Goal: Task Accomplishment & Management: Manage account settings

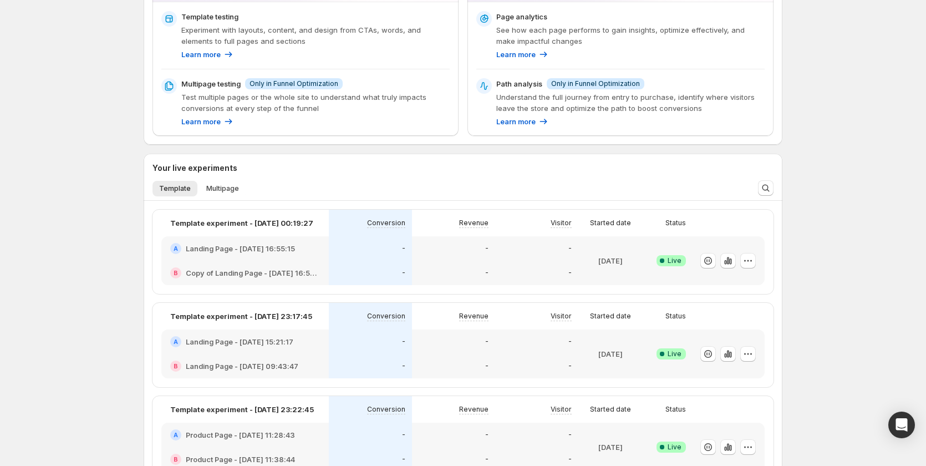
scroll to position [55, 0]
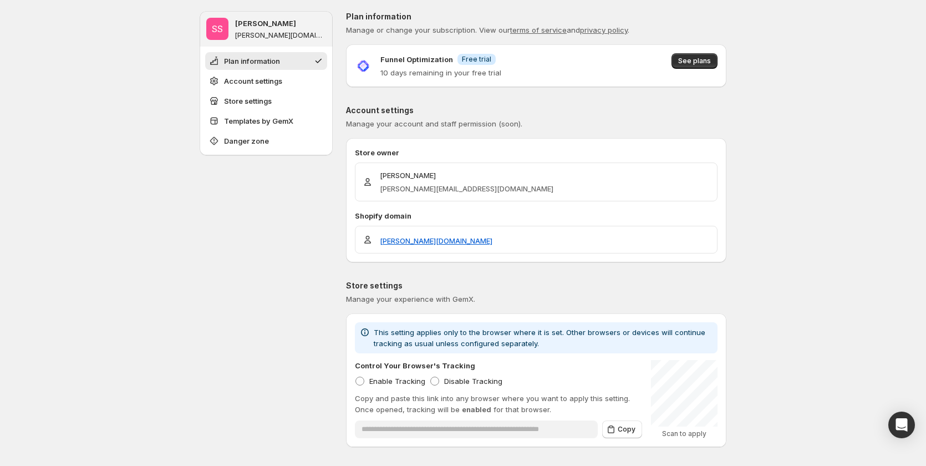
drag, startPoint x: 698, startPoint y: 58, endPoint x: 705, endPoint y: 80, distance: 23.5
click at [698, 58] on span "See plans" at bounding box center [694, 61] width 33 height 9
drag, startPoint x: 382, startPoint y: 67, endPoint x: 540, endPoint y: 79, distance: 157.9
click at [540, 79] on div "Funnel Optimization Info Free trial 10 days remaining in your free trial See pl…" at bounding box center [536, 65] width 380 height 43
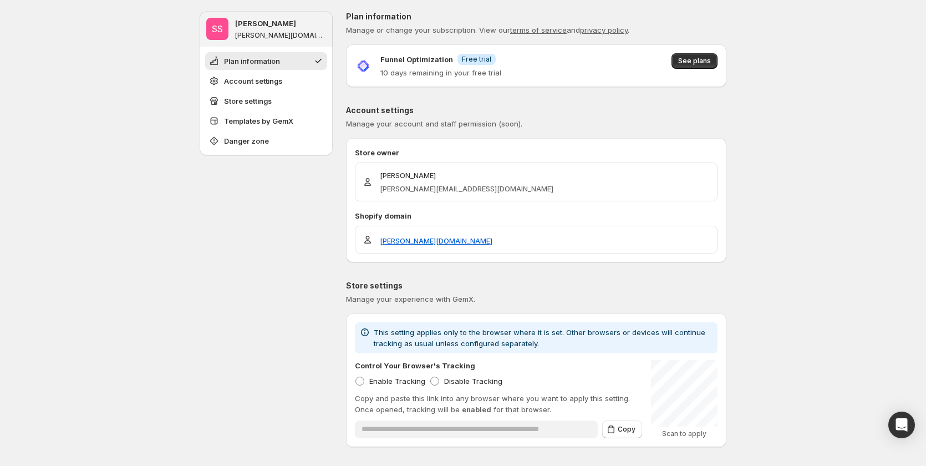
click at [540, 79] on div "Funnel Optimization Info Free trial 10 days remaining in your free trial See pl…" at bounding box center [536, 65] width 380 height 43
click at [489, 76] on p "10 days remaining in your free trial" at bounding box center [440, 72] width 121 height 11
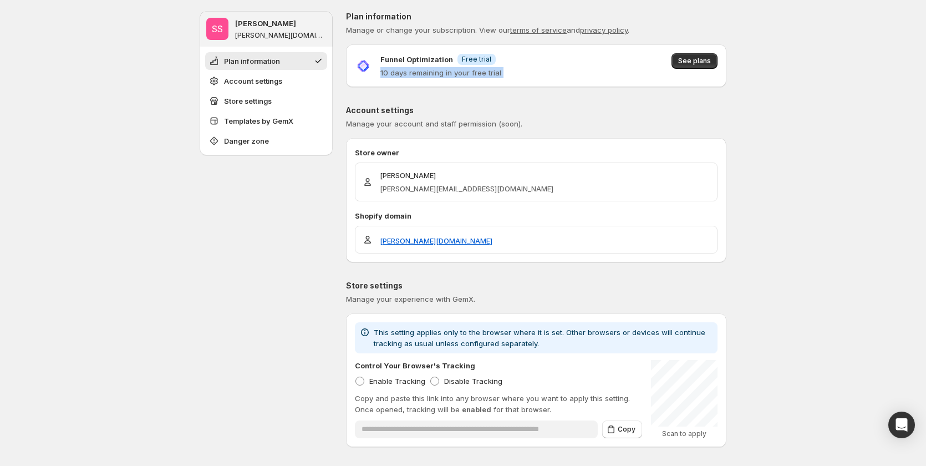
click at [548, 74] on div "Funnel Optimization Info Free trial 10 days remaining in your free trial See pl…" at bounding box center [536, 65] width 363 height 25
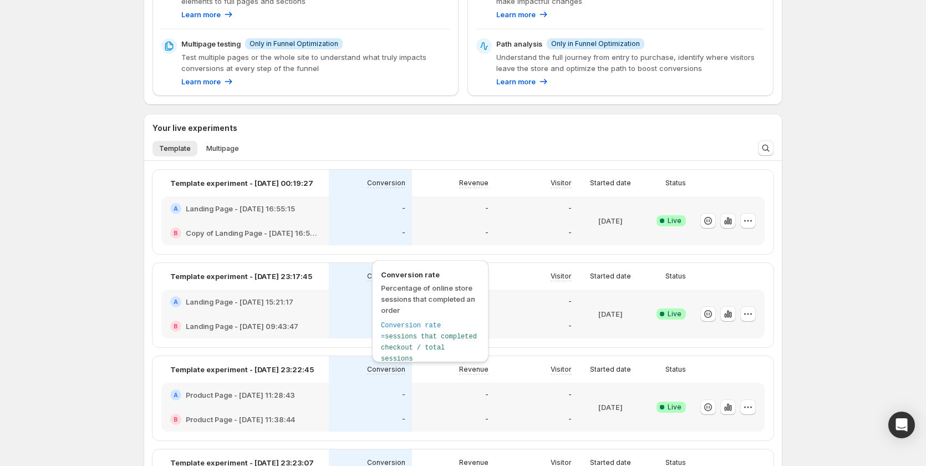
scroll to position [222, 0]
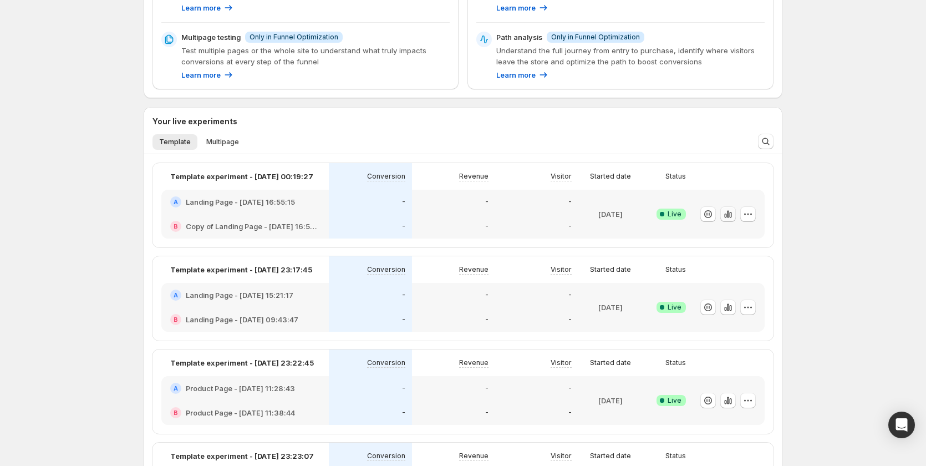
click at [731, 213] on icon "button" at bounding box center [727, 213] width 11 height 11
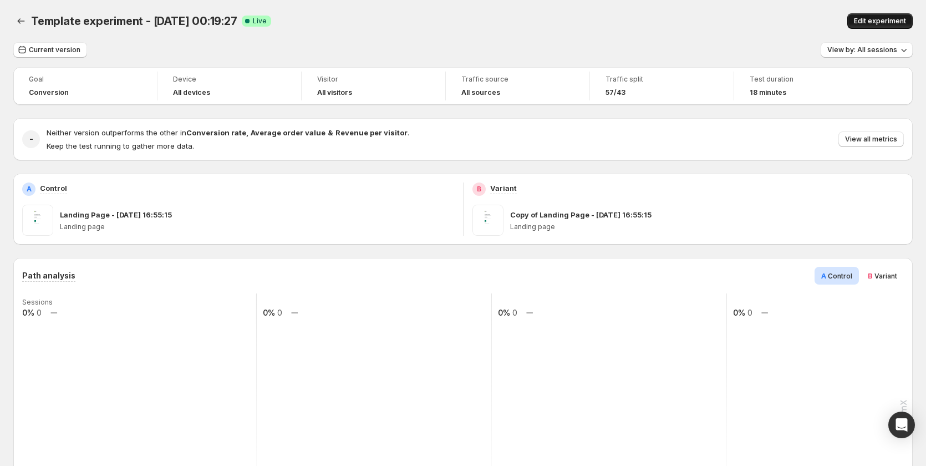
click at [887, 22] on span "Edit experiment" at bounding box center [880, 21] width 52 height 9
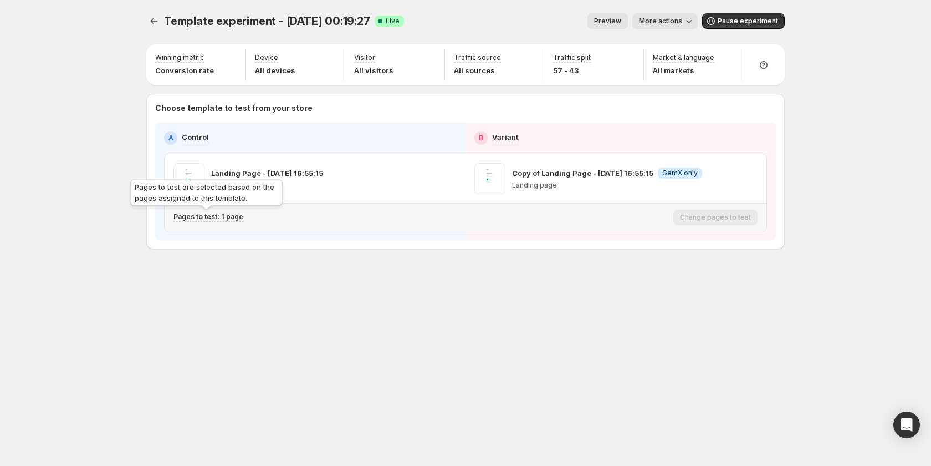
click at [228, 220] on p "Pages to test: 1 page" at bounding box center [208, 216] width 70 height 9
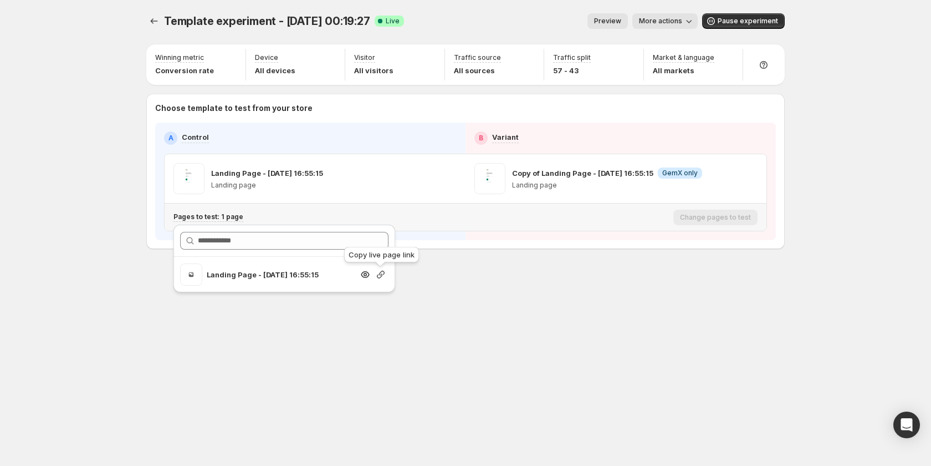
click at [380, 275] on icon "button" at bounding box center [381, 275] width 8 height 8
click at [155, 21] on icon "Experiments" at bounding box center [154, 21] width 11 height 11
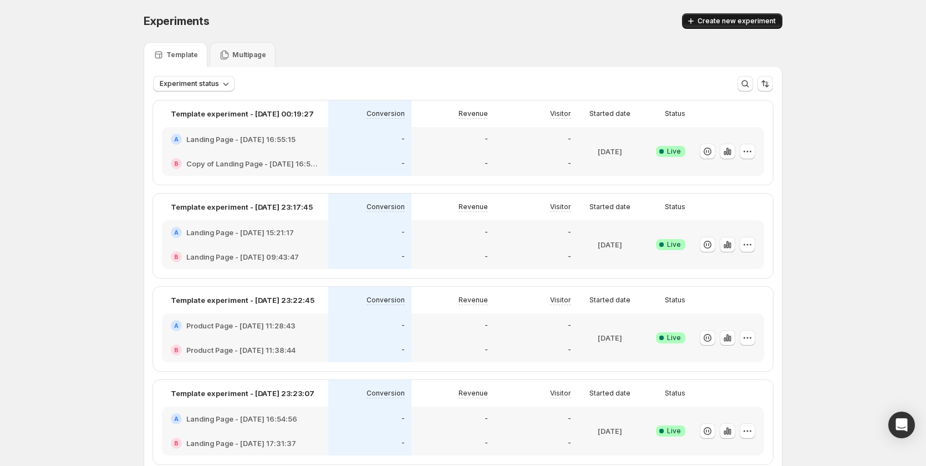
click at [742, 15] on button "Create new experiment" at bounding box center [732, 21] width 100 height 16
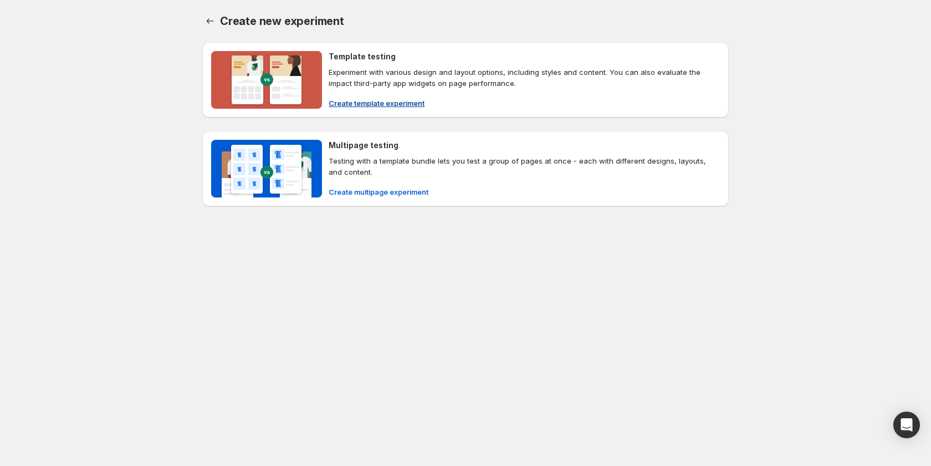
click at [372, 107] on span "Create template experiment" at bounding box center [377, 103] width 96 height 11
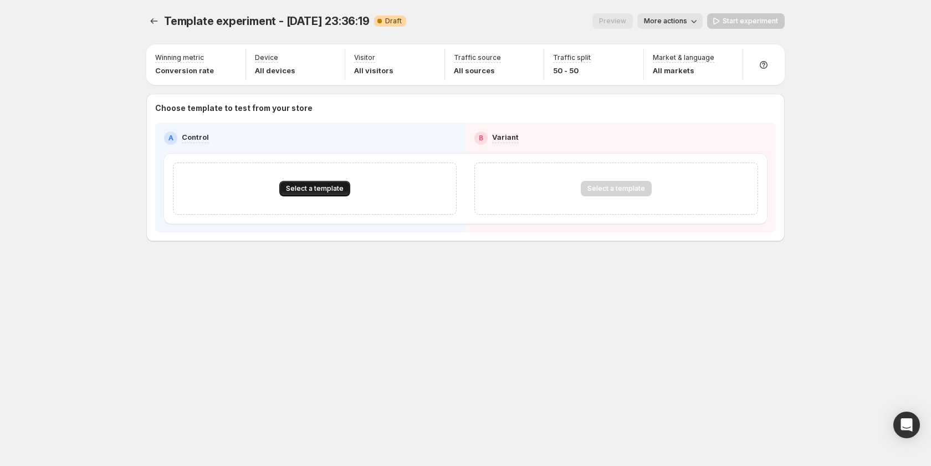
drag, startPoint x: 330, startPoint y: 176, endPoint x: 326, endPoint y: 188, distance: 12.8
click at [326, 188] on div "Select a template" at bounding box center [315, 188] width 284 height 52
click at [326, 188] on span "Select a template" at bounding box center [315, 188] width 58 height 9
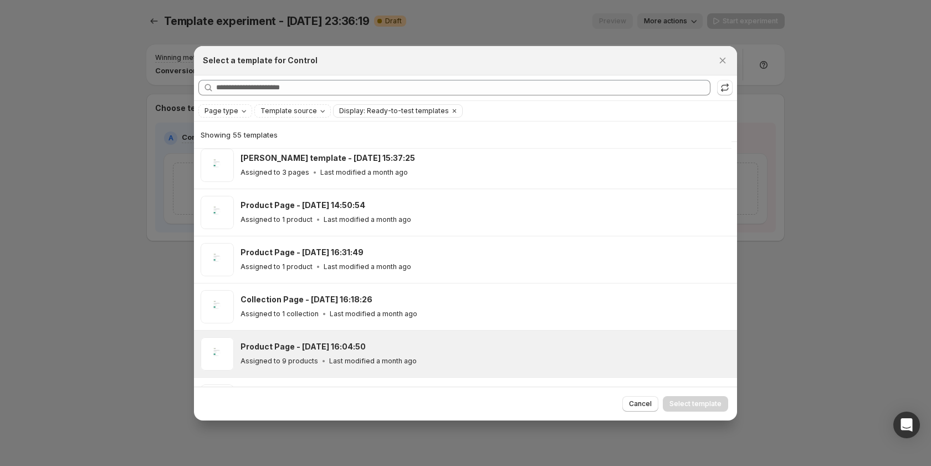
scroll to position [415, 0]
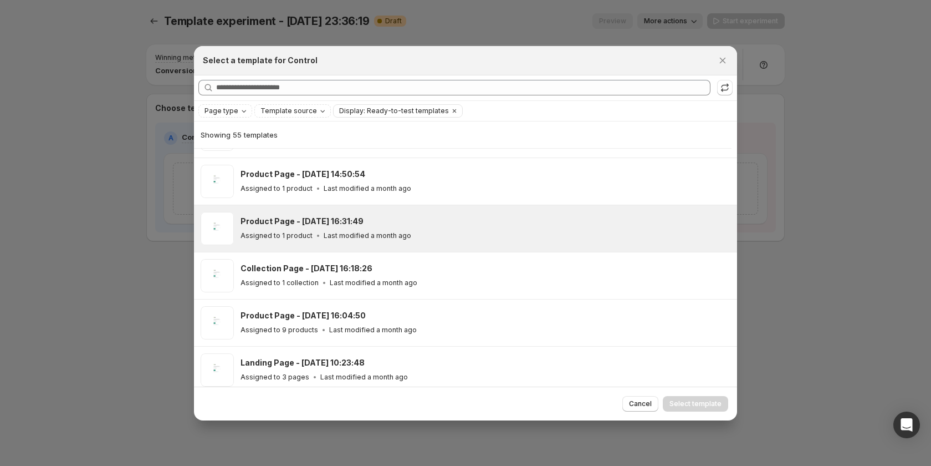
click at [380, 228] on div "Product Page - Jun 3, 16:31:49 Assigned to 1 product Last modified a month ago" at bounding box center [484, 228] width 487 height 25
click at [687, 402] on span "Select template" at bounding box center [696, 403] width 52 height 9
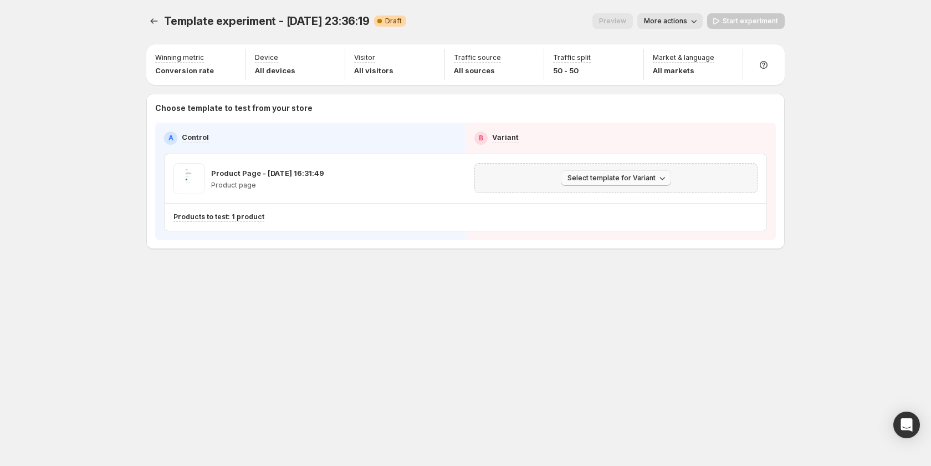
click at [599, 178] on span "Select template for Variant" at bounding box center [612, 177] width 88 height 9
click at [596, 196] on span "Select an existing template" at bounding box center [618, 201] width 113 height 11
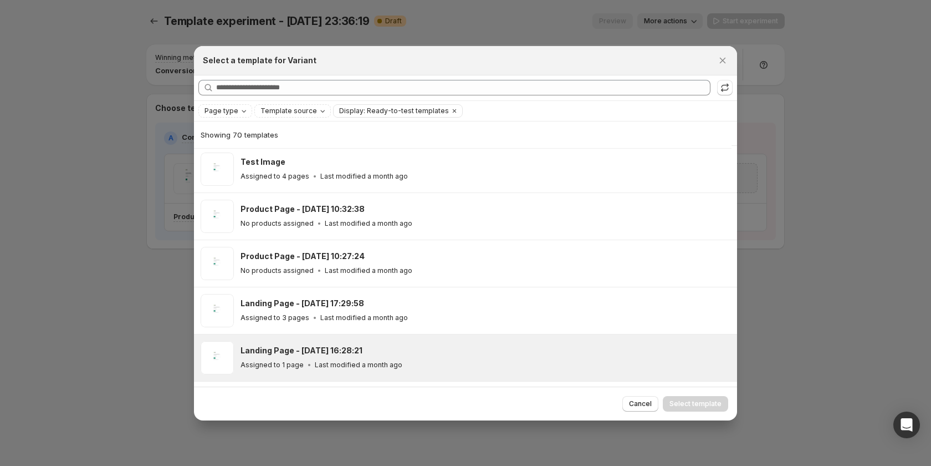
scroll to position [359, 0]
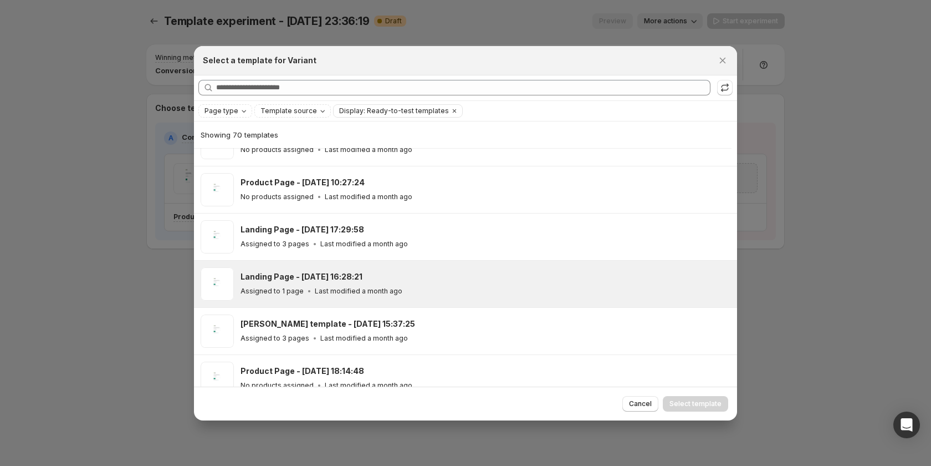
click at [402, 274] on div "Landing Page - Jun 4, 16:28:21" at bounding box center [484, 276] width 487 height 11
click at [687, 400] on span "Select template" at bounding box center [696, 403] width 52 height 9
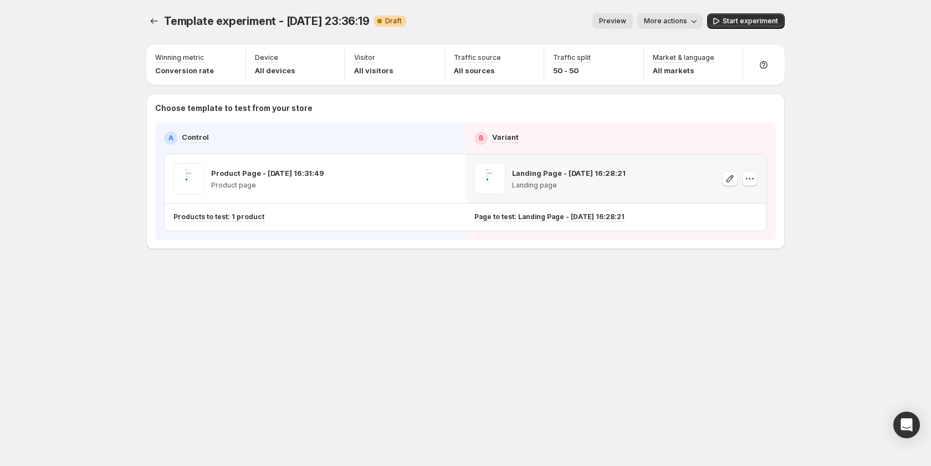
scroll to position [218, 0]
click at [736, 22] on span "Start experiment" at bounding box center [750, 21] width 55 height 9
click at [155, 21] on icon "Experiments" at bounding box center [154, 21] width 11 height 11
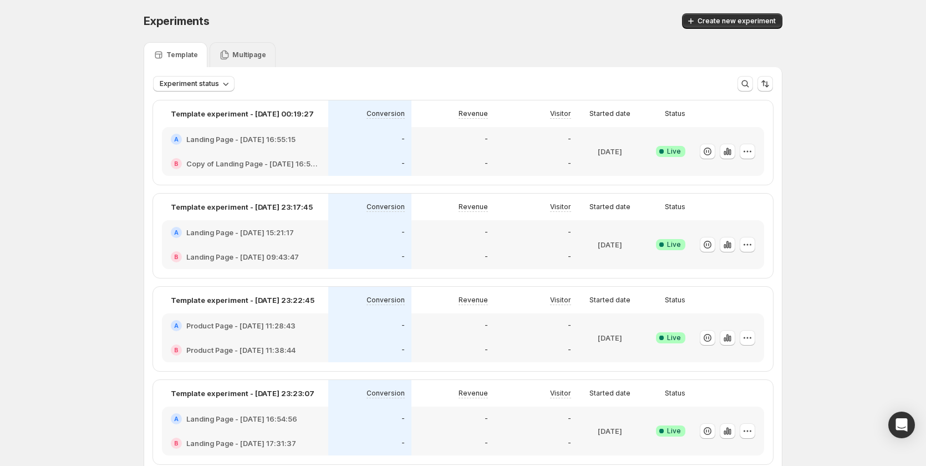
click at [241, 52] on p "Multipage" at bounding box center [249, 54] width 34 height 9
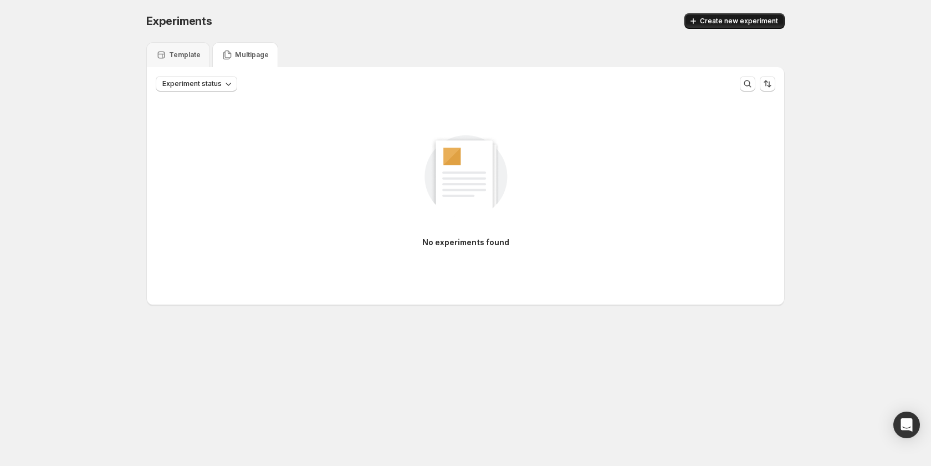
click at [699, 17] on icon "button" at bounding box center [693, 21] width 11 height 11
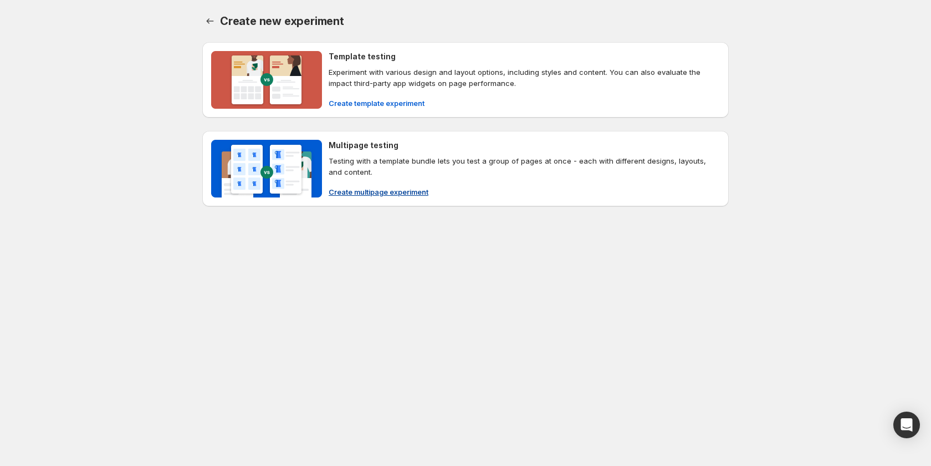
click at [380, 191] on span "Create multipage experiment" at bounding box center [379, 191] width 100 height 11
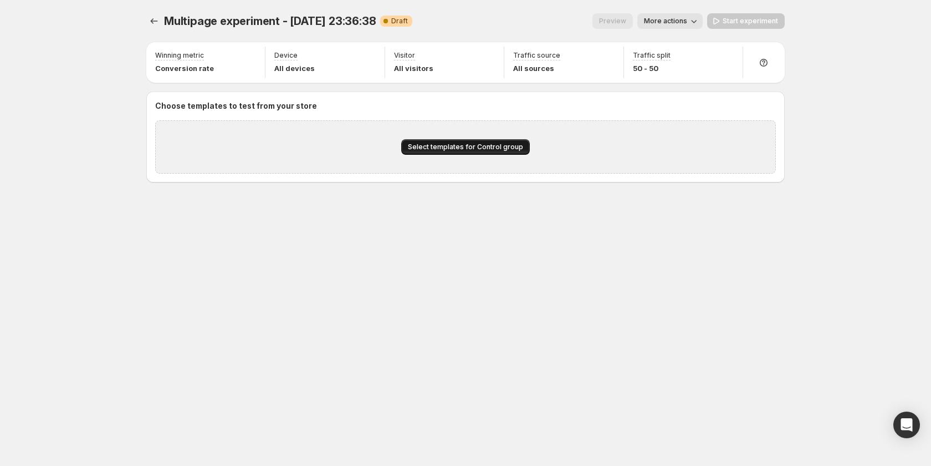
click at [461, 152] on button "Select templates for Control group" at bounding box center [465, 147] width 129 height 16
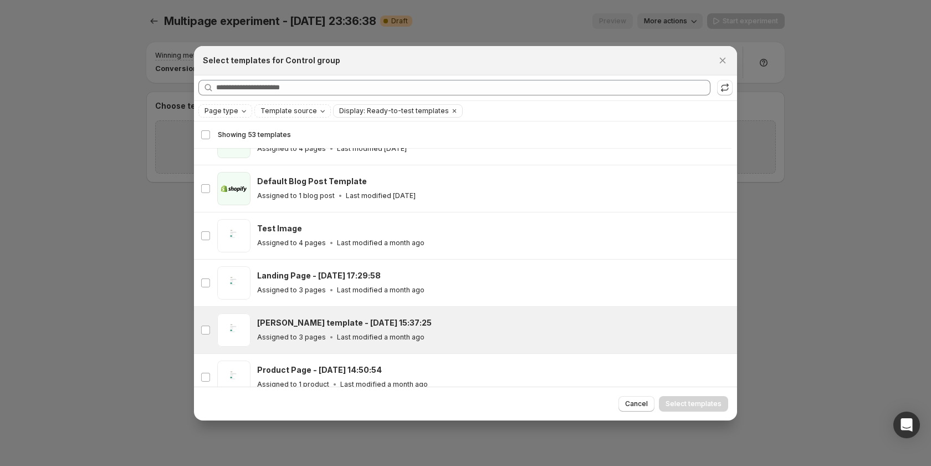
scroll to position [248, 0]
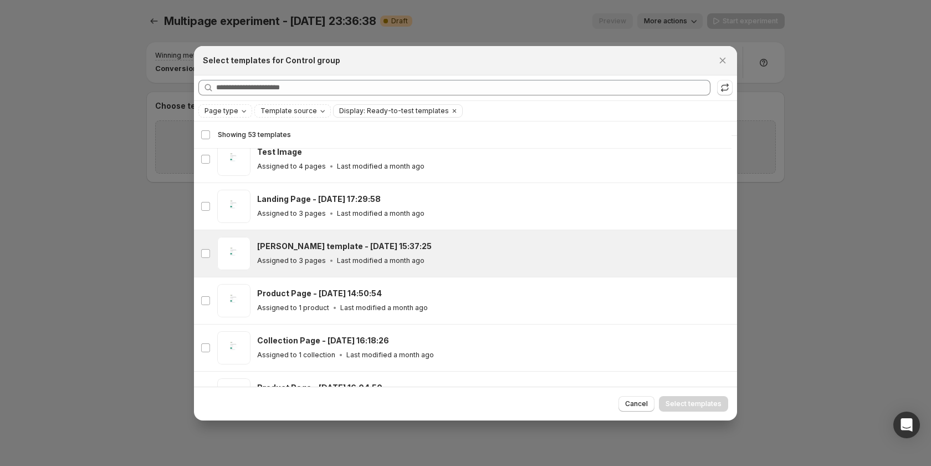
click at [406, 248] on div "Sandy template - Jan 8, 15:37:25" at bounding box center [492, 246] width 470 height 11
click at [683, 402] on span "Select templates" at bounding box center [694, 403] width 56 height 9
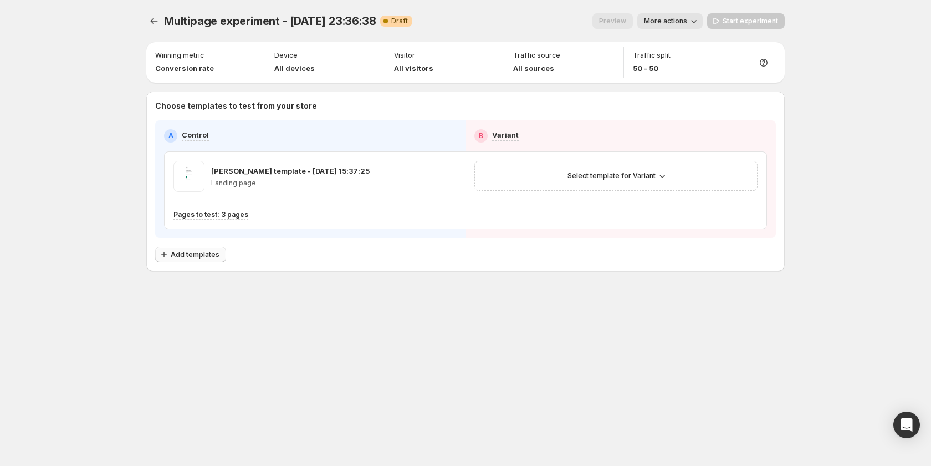
click at [215, 253] on span "Add templates" at bounding box center [195, 254] width 49 height 9
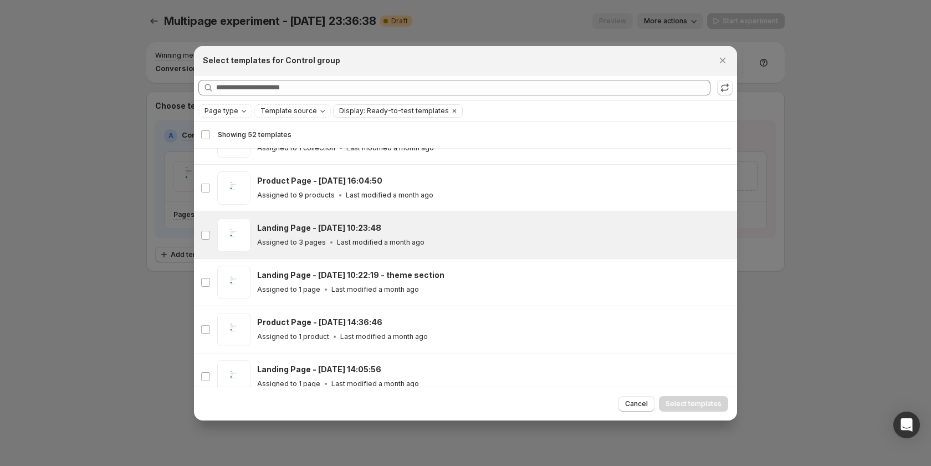
scroll to position [415, 0]
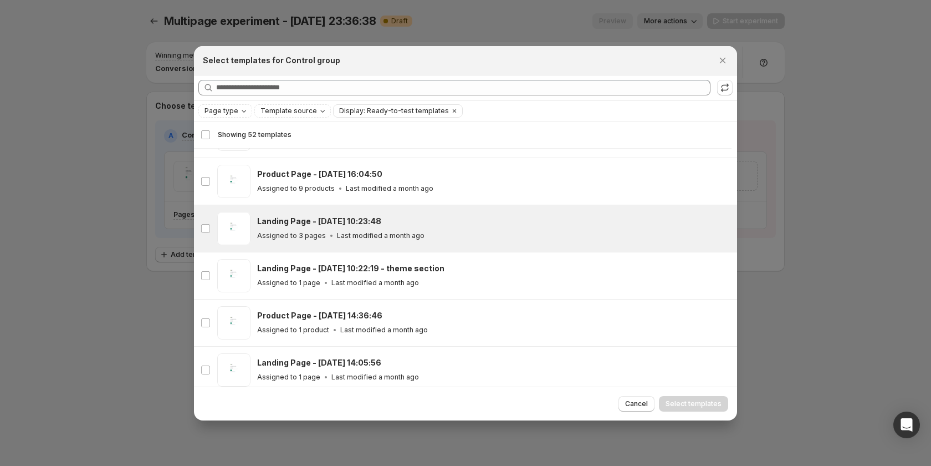
click at [329, 230] on icon ":rpf:" at bounding box center [331, 235] width 11 height 11
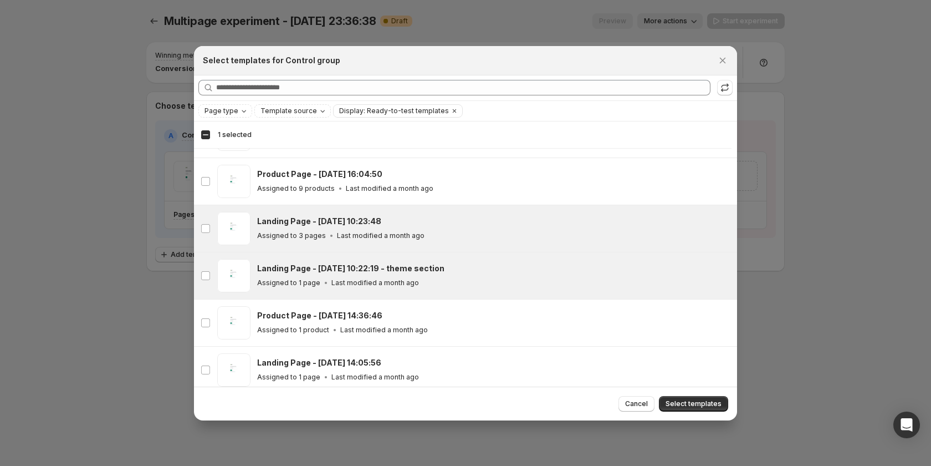
drag, startPoint x: 344, startPoint y: 269, endPoint x: 347, endPoint y: 293, distance: 24.6
click at [344, 269] on h3 "Landing Page - Feb 22, 10:22:19 - theme section" at bounding box center [350, 268] width 187 height 11
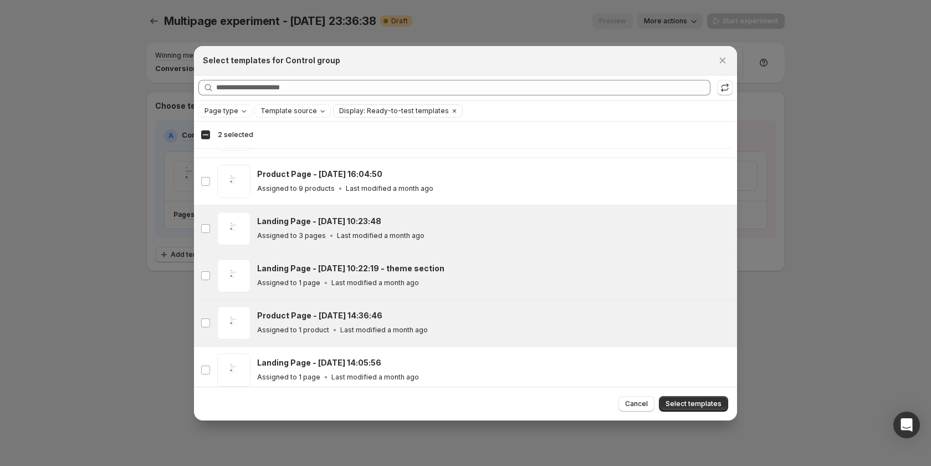
click at [351, 324] on div "Assigned to 1 product Last modified a month ago" at bounding box center [492, 329] width 470 height 11
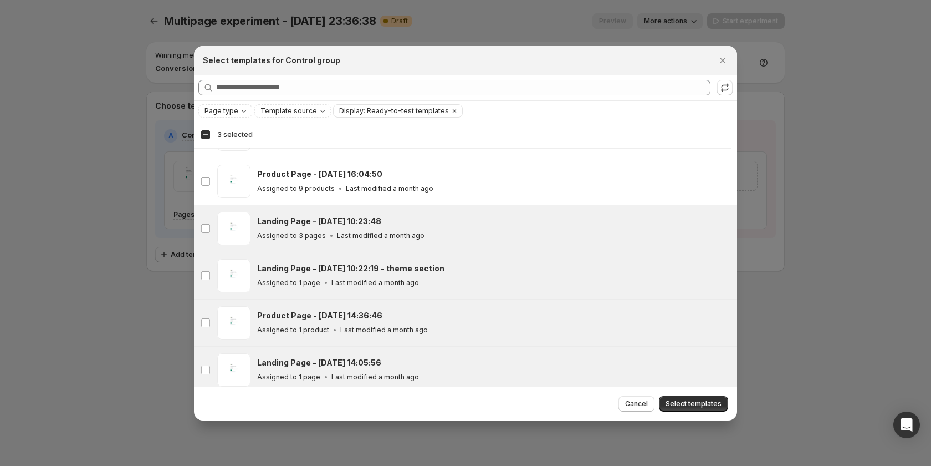
click at [365, 366] on h3 "Landing Page - Jun 3, 14:05:56" at bounding box center [319, 362] width 124 height 11
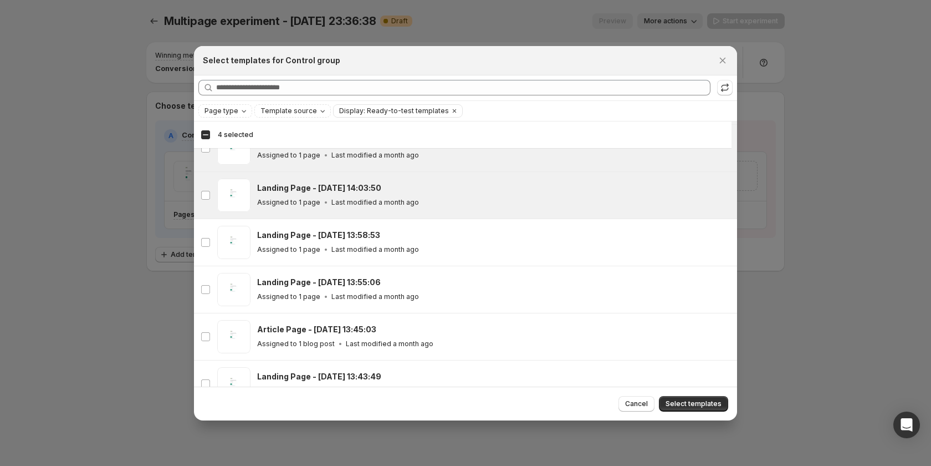
click at [314, 198] on p "Assigned to 1 page" at bounding box center [288, 202] width 63 height 9
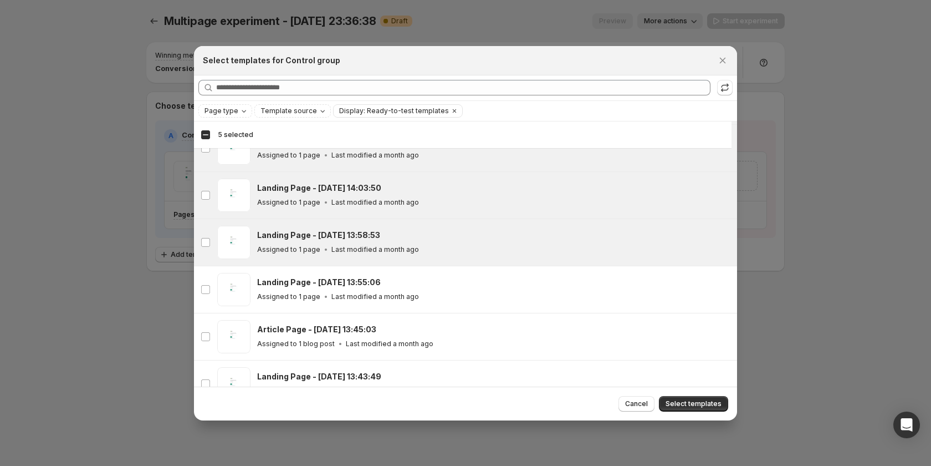
drag, startPoint x: 329, startPoint y: 229, endPoint x: 332, endPoint y: 242, distance: 12.5
click at [329, 230] on h3 "Landing Page - Jun 3, 13:58:53" at bounding box center [318, 234] width 123 height 11
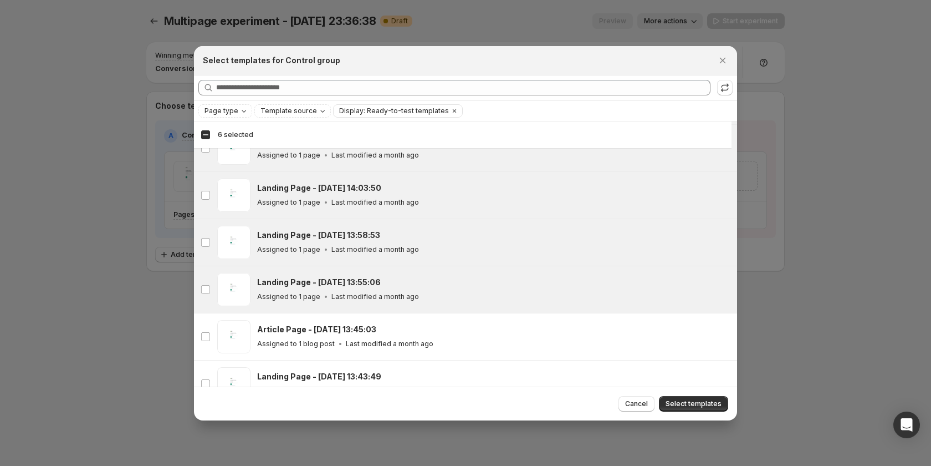
click at [335, 283] on h3 "Landing Page - Jun 3, 13:55:06" at bounding box center [319, 282] width 124 height 11
click at [683, 410] on button "Select templates" at bounding box center [693, 404] width 69 height 16
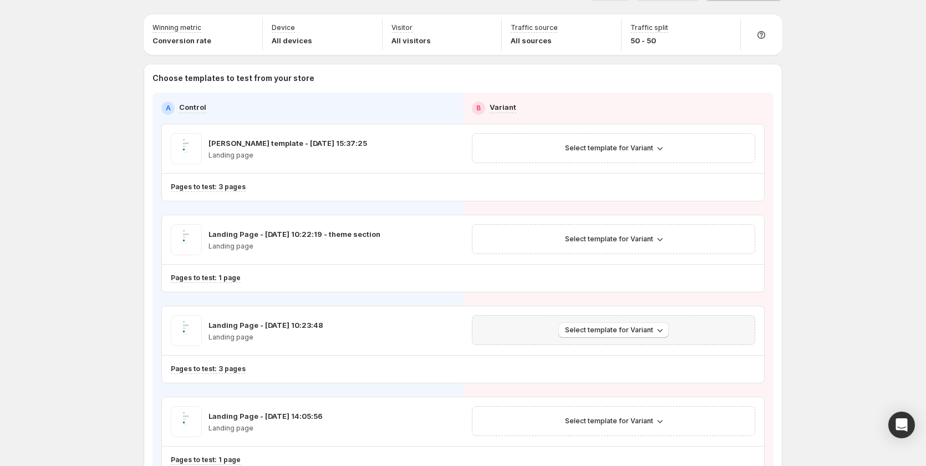
scroll to position [0, 0]
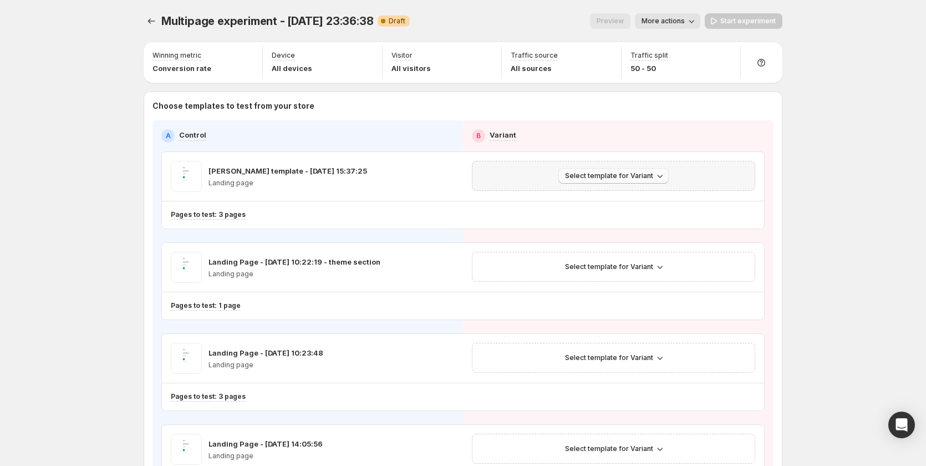
click at [600, 175] on span "Select template for Variant" at bounding box center [609, 175] width 88 height 9
click at [609, 199] on span "Select an existing template" at bounding box center [609, 199] width 94 height 9
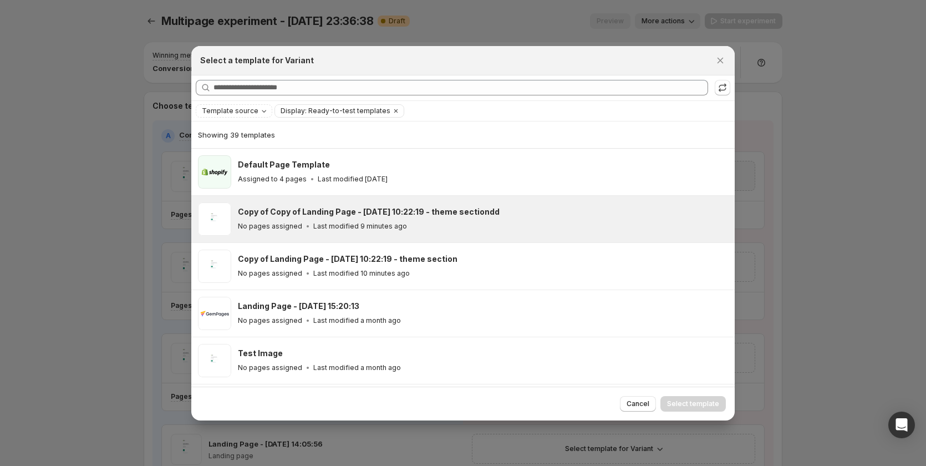
click at [504, 234] on div "Copy of Copy of Landing Page - Feb 22, 10:22:19 - theme sectiondd No pages assi…" at bounding box center [483, 218] width 490 height 33
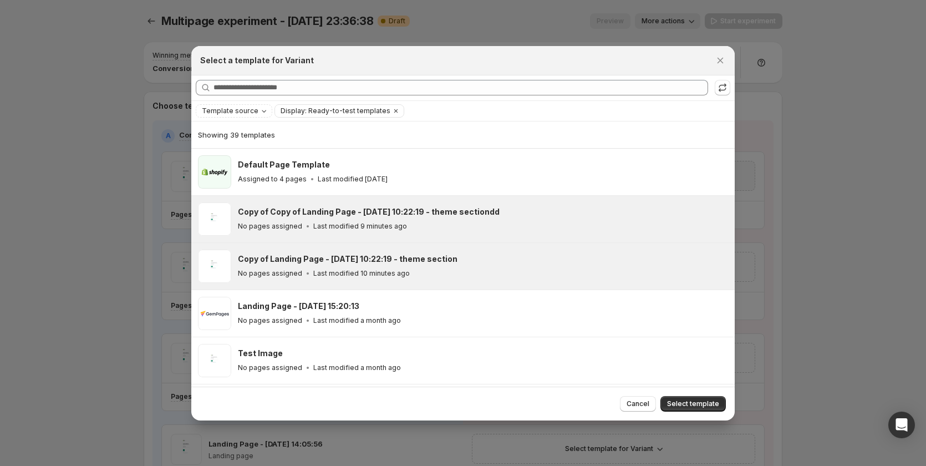
click at [552, 273] on div "No pages assigned Last modified 10 minutes ago" at bounding box center [481, 273] width 487 height 11
click at [570, 226] on div "No pages assigned Last modified 22 minutes ago" at bounding box center [481, 226] width 487 height 11
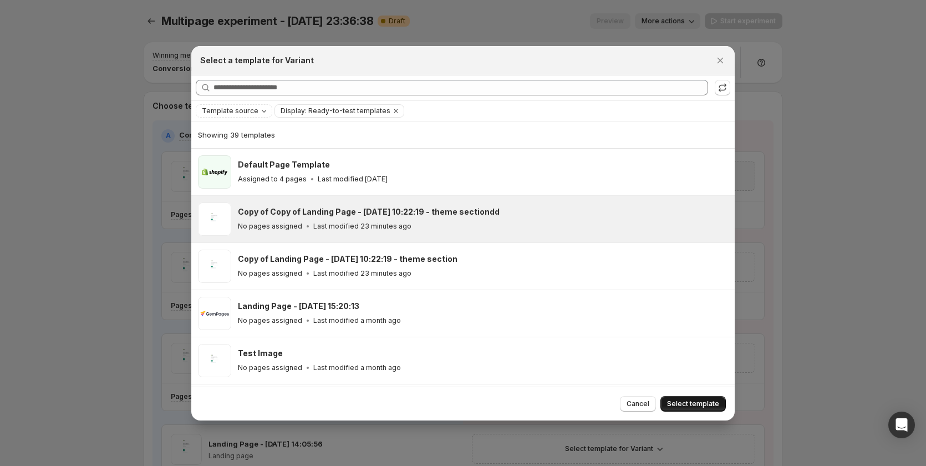
click at [687, 405] on span "Select template" at bounding box center [693, 403] width 52 height 9
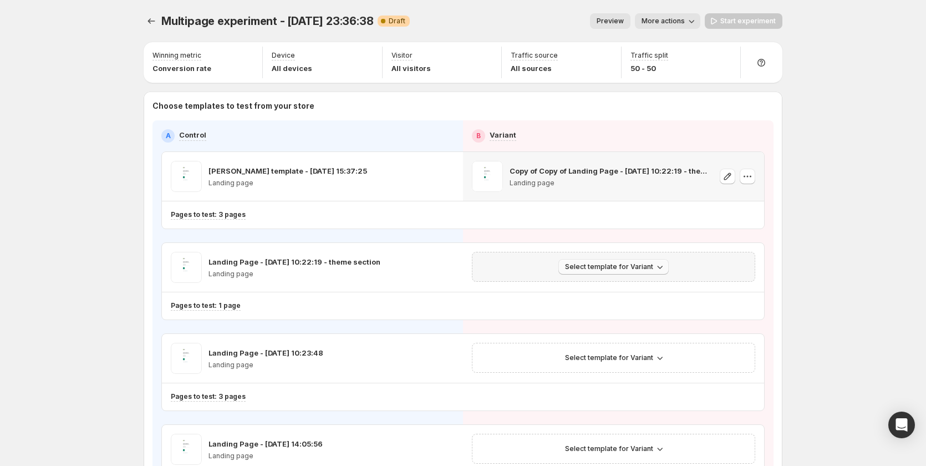
click at [604, 268] on span "Select template for Variant" at bounding box center [609, 266] width 88 height 9
click at [608, 293] on span "Select an existing template" at bounding box center [609, 289] width 94 height 9
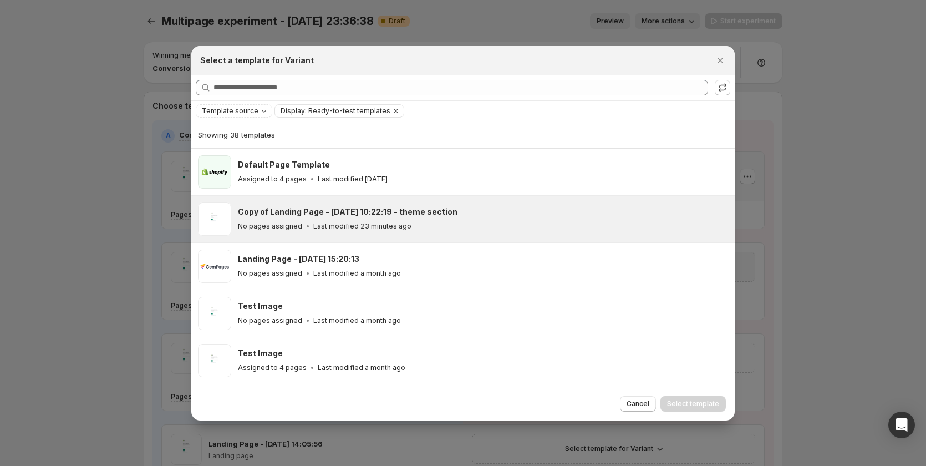
click at [474, 218] on div "Copy of Landing Page - Feb 22, 10:22:19 - theme section No pages assigned Last …" at bounding box center [481, 218] width 487 height 25
click at [680, 402] on span "Select template" at bounding box center [693, 403] width 52 height 9
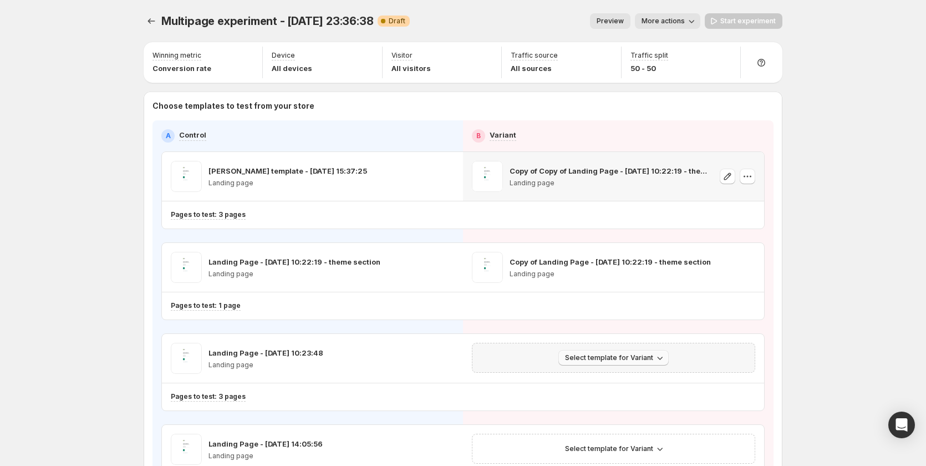
click at [614, 356] on span "Select template for Variant" at bounding box center [609, 357] width 88 height 9
click at [610, 386] on span "Select an existing template" at bounding box center [618, 380] width 113 height 11
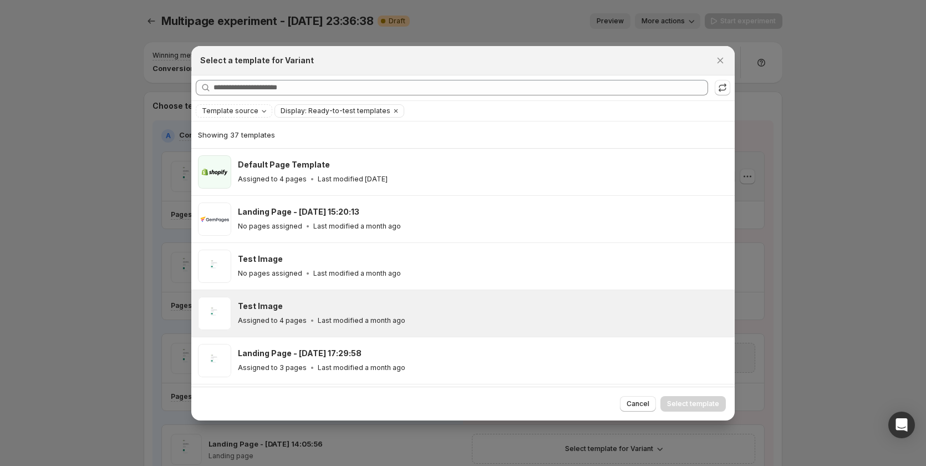
click at [499, 327] on div "Test Image Assigned to 4 pages Last modified a month ago" at bounding box center [483, 313] width 490 height 33
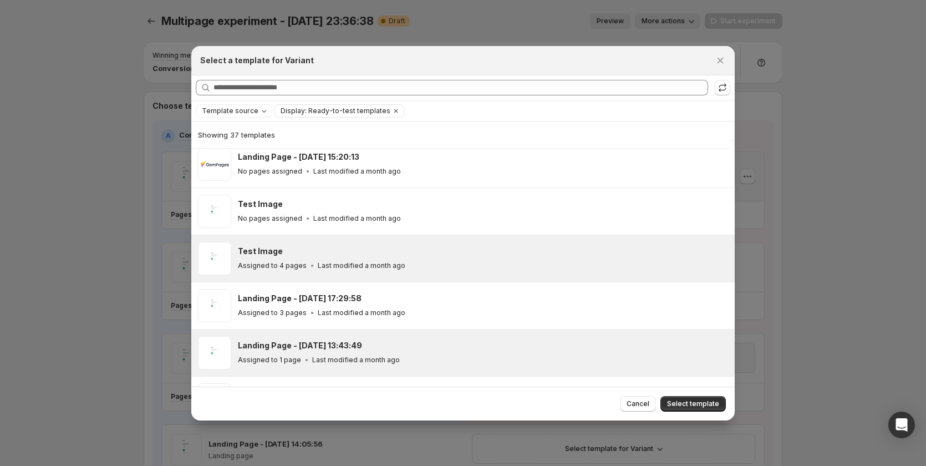
scroll to position [82, 0]
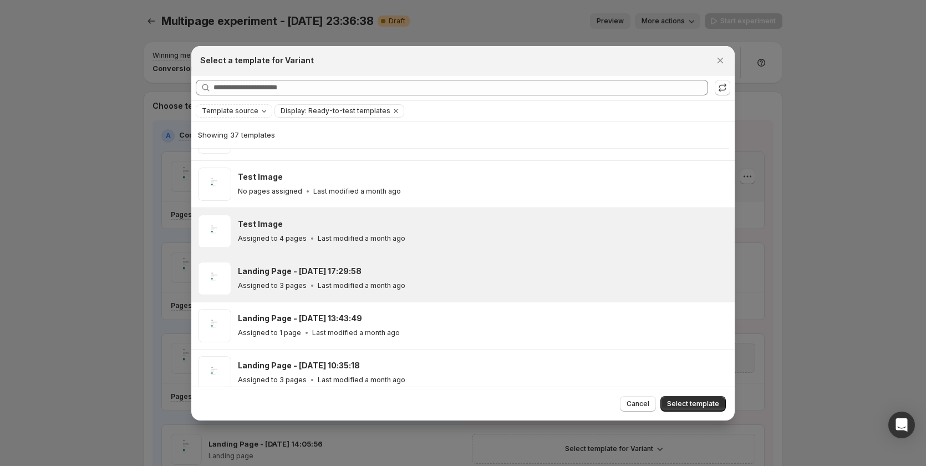
click at [484, 284] on div "Assigned to 3 pages Last modified a month ago" at bounding box center [481, 285] width 487 height 11
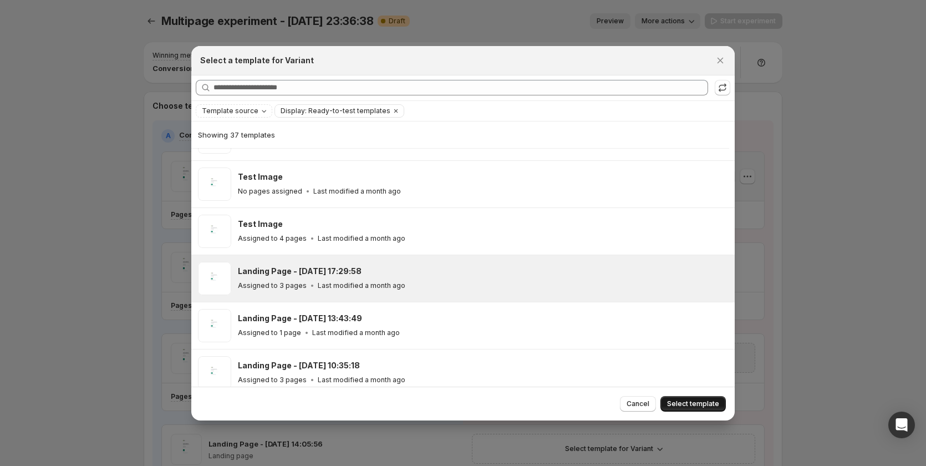
click at [686, 404] on span "Select template" at bounding box center [693, 403] width 52 height 9
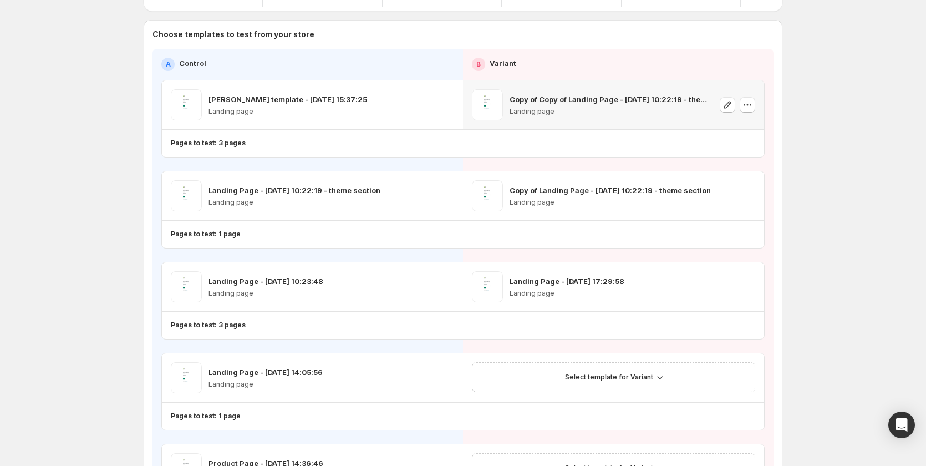
scroll to position [166, 0]
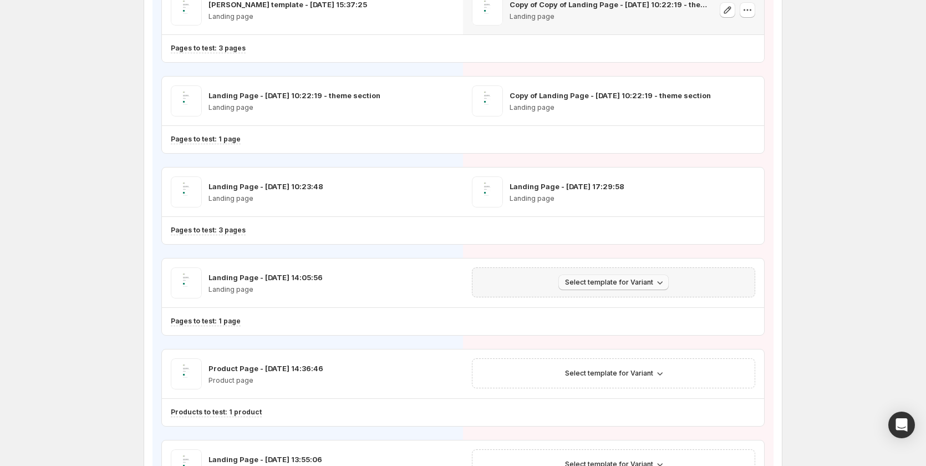
click at [592, 286] on span "Select template for Variant" at bounding box center [609, 282] width 88 height 9
click at [598, 310] on span "Select an existing template" at bounding box center [618, 305] width 113 height 11
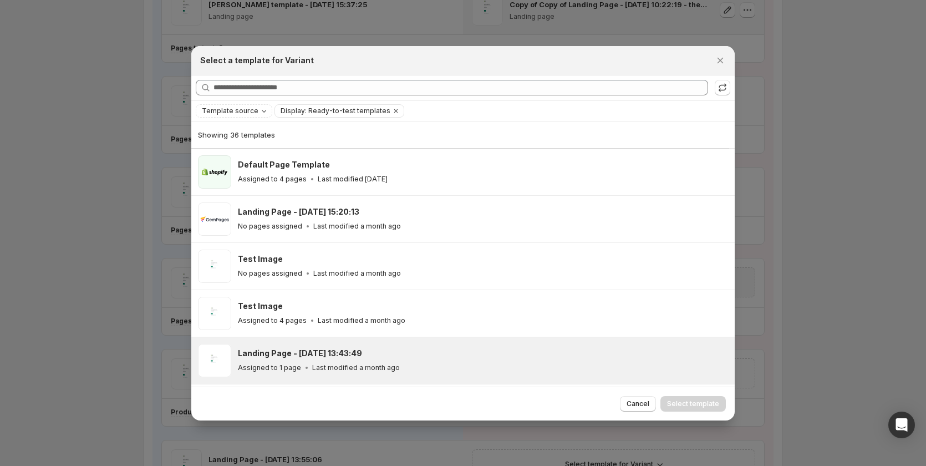
scroll to position [359, 0]
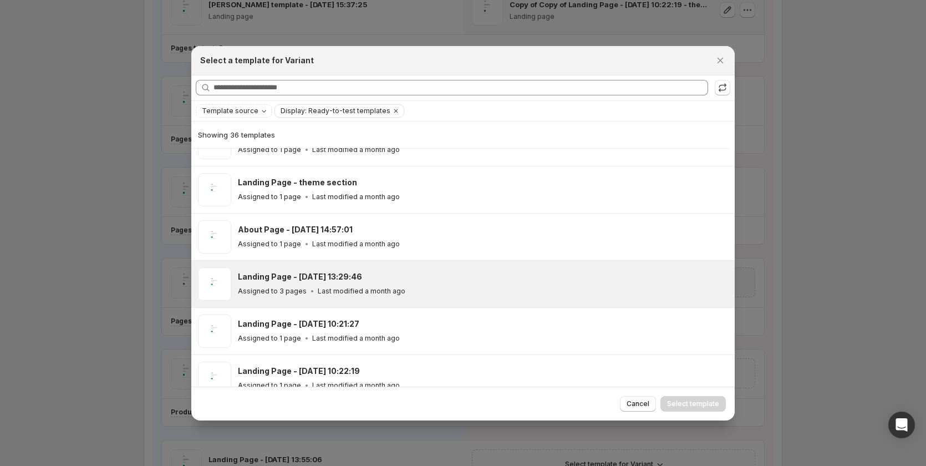
click at [423, 292] on div "Assigned to 3 pages Last modified a month ago" at bounding box center [481, 290] width 487 height 11
click at [708, 400] on span "Select template" at bounding box center [693, 403] width 52 height 9
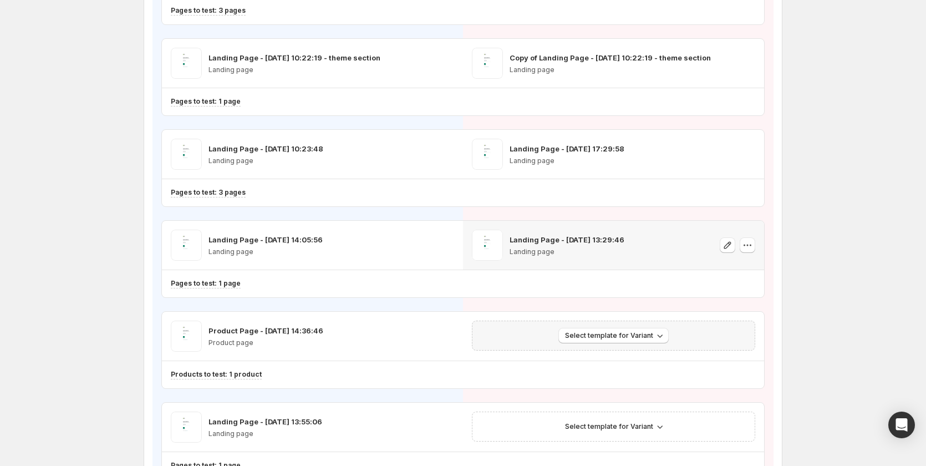
scroll to position [222, 0]
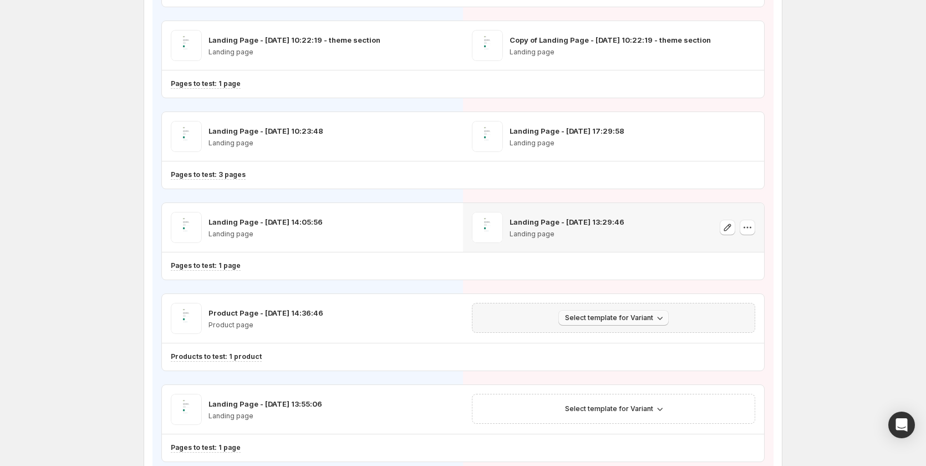
click at [638, 319] on span "Select template for Variant" at bounding box center [609, 317] width 88 height 9
click at [611, 343] on span "Select an existing template" at bounding box center [609, 340] width 94 height 9
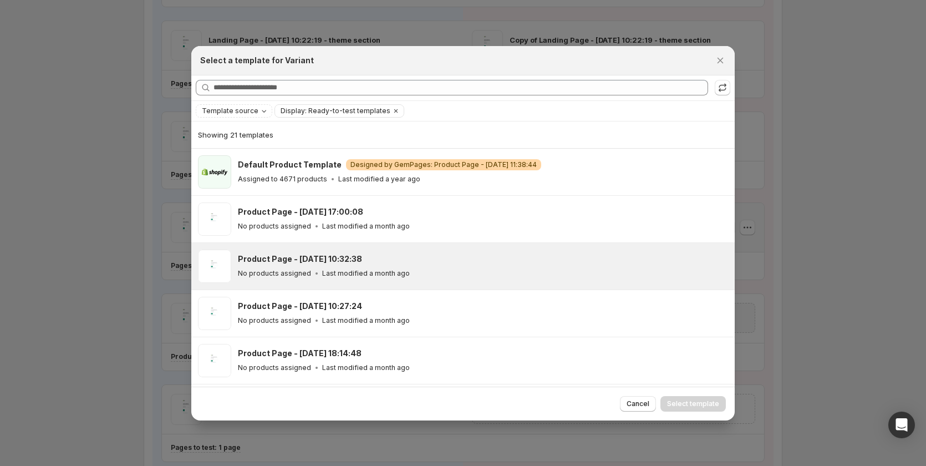
click at [443, 265] on div "Product Page - Jan 24, 10:32:38 No products assigned Last modified a month ago" at bounding box center [481, 265] width 487 height 25
click at [692, 396] on button "Select template" at bounding box center [692, 404] width 65 height 16
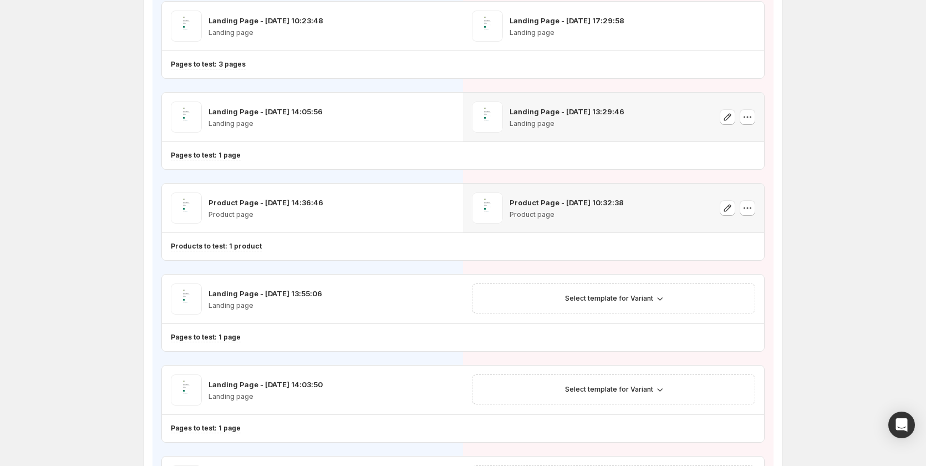
scroll to position [333, 0]
click at [613, 302] on span "Select template for Variant" at bounding box center [609, 297] width 88 height 9
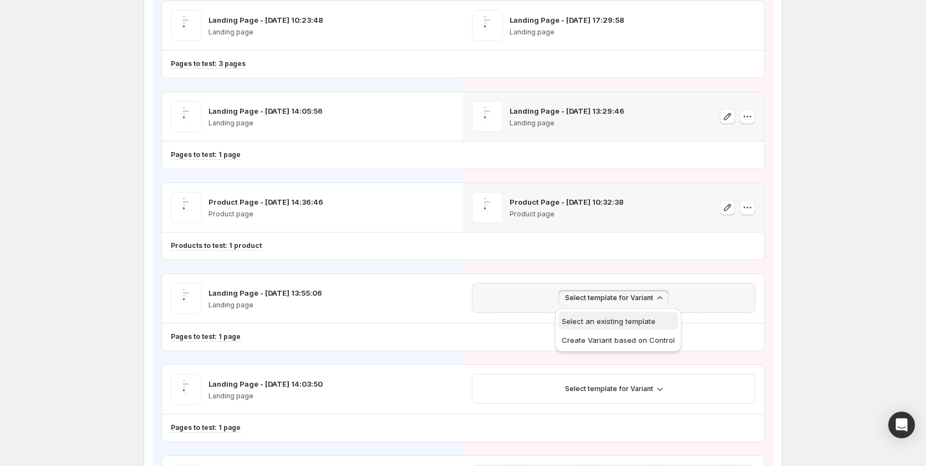
click at [600, 324] on span "Select an existing template" at bounding box center [609, 321] width 94 height 9
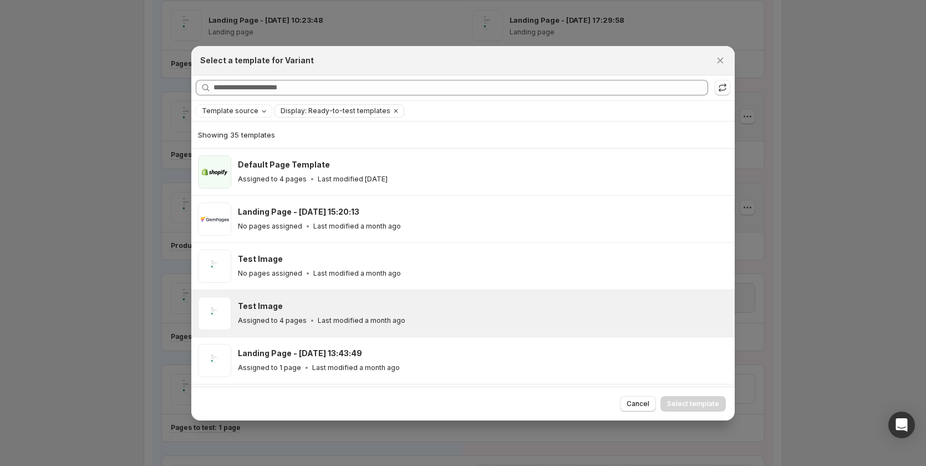
click at [452, 313] on div "Test Image Assigned to 4 pages Last modified a month ago" at bounding box center [481, 312] width 487 height 25
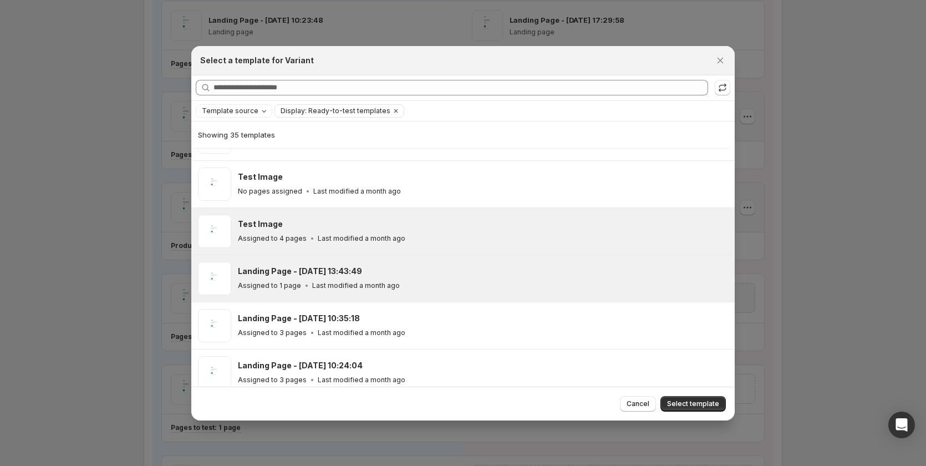
click at [433, 285] on div "Assigned to 1 page Last modified a month ago" at bounding box center [481, 285] width 487 height 11
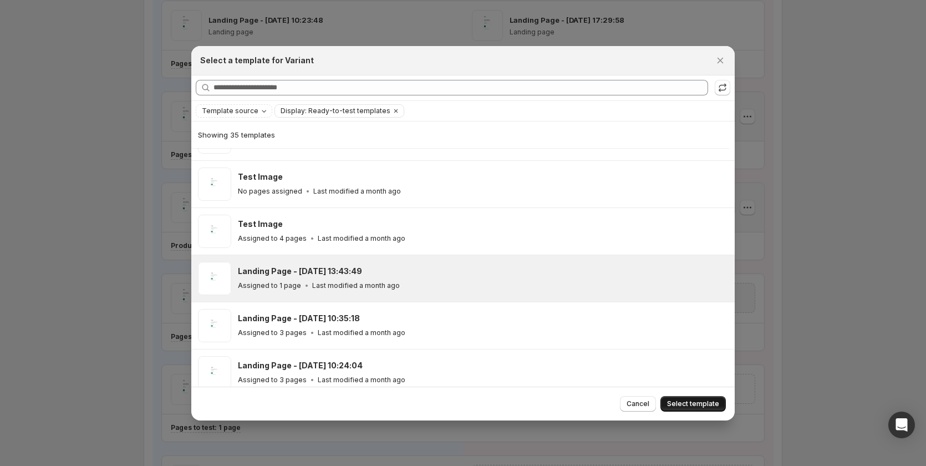
click at [678, 401] on span "Select template" at bounding box center [693, 403] width 52 height 9
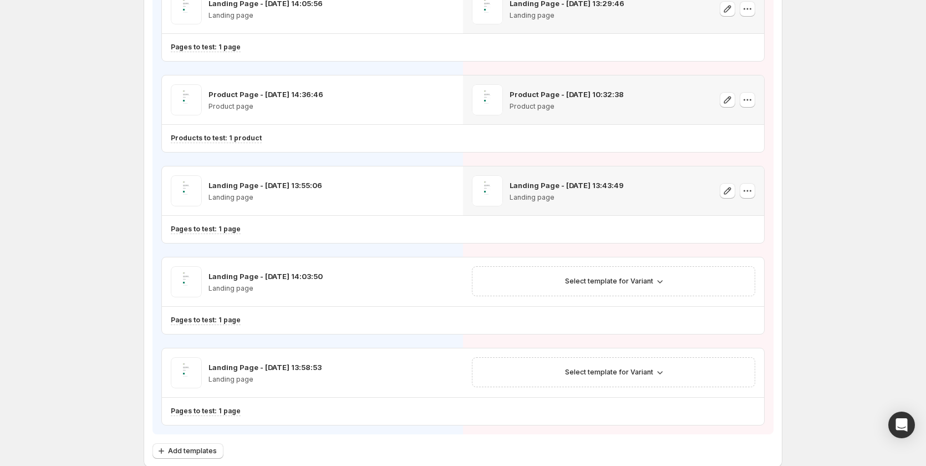
scroll to position [443, 0]
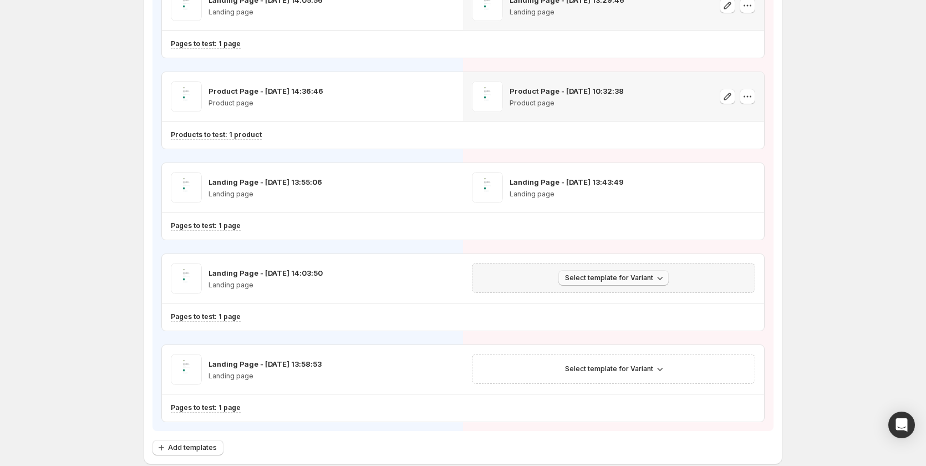
click at [611, 275] on span "Select template for Variant" at bounding box center [609, 277] width 88 height 9
click at [601, 303] on span "Select an existing template" at bounding box center [609, 301] width 94 height 9
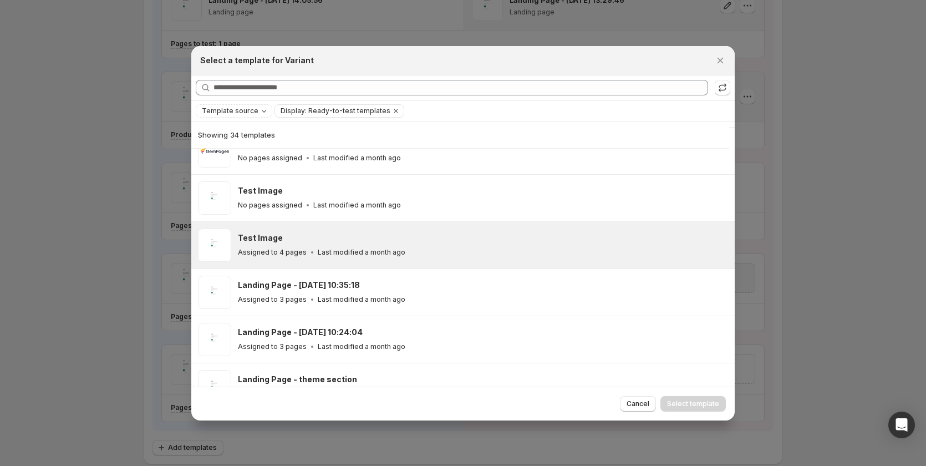
scroll to position [137, 0]
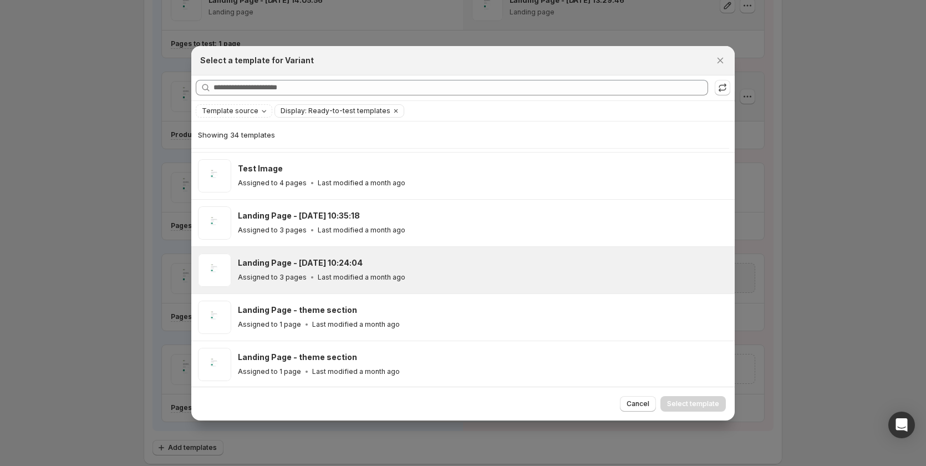
click at [433, 277] on div "Assigned to 3 pages Last modified a month ago" at bounding box center [481, 277] width 487 height 11
click at [680, 400] on span "Select template" at bounding box center [693, 403] width 52 height 9
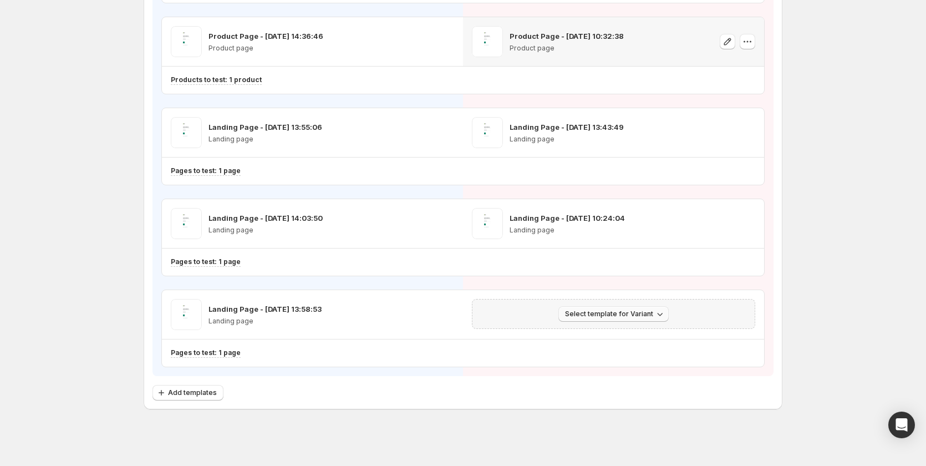
scroll to position [502, 0]
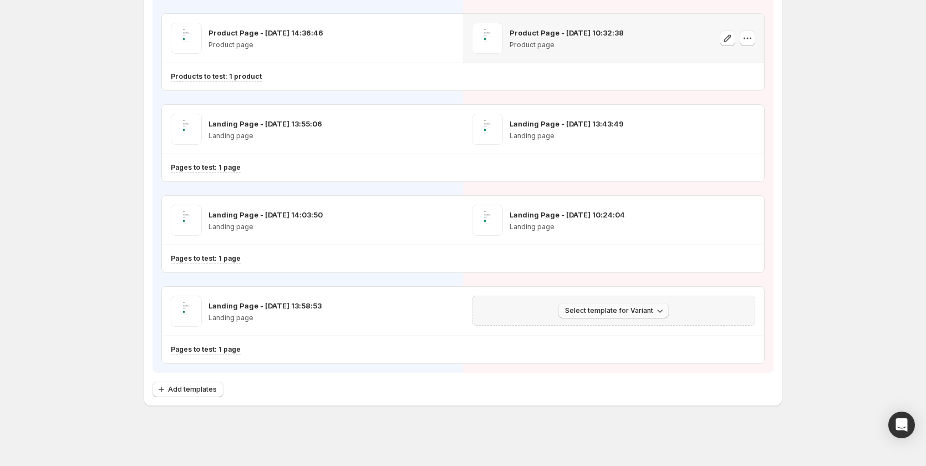
click at [610, 312] on span "Select template for Variant" at bounding box center [609, 310] width 88 height 9
click at [615, 333] on span "Select an existing template" at bounding box center [609, 333] width 94 height 9
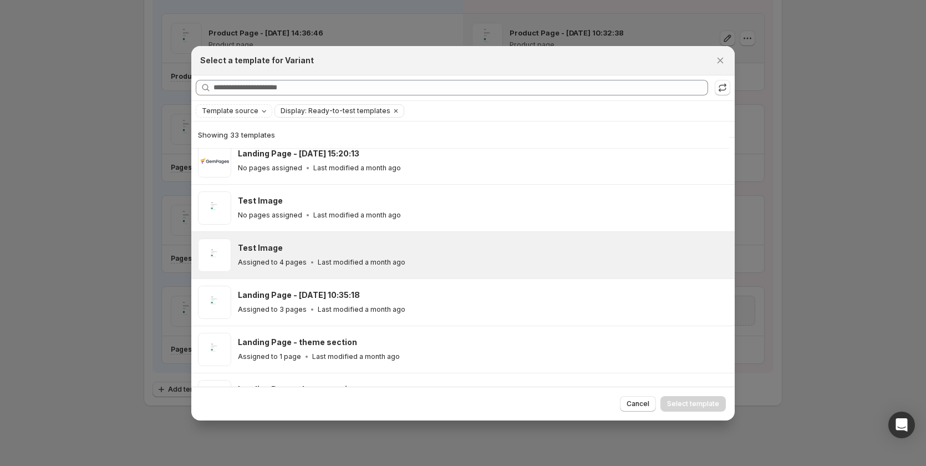
scroll to position [137, 0]
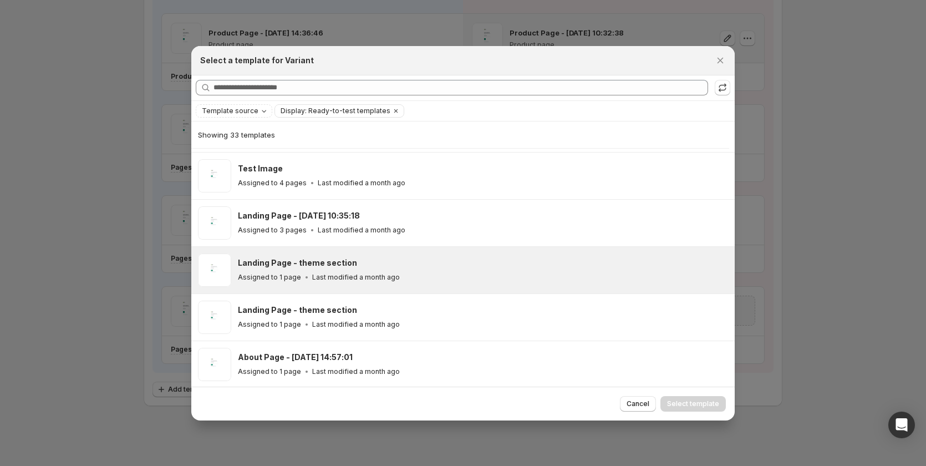
click at [453, 276] on div "Assigned to 1 page Last modified a month ago" at bounding box center [481, 277] width 487 height 11
click at [676, 399] on button "Select template" at bounding box center [692, 404] width 65 height 16
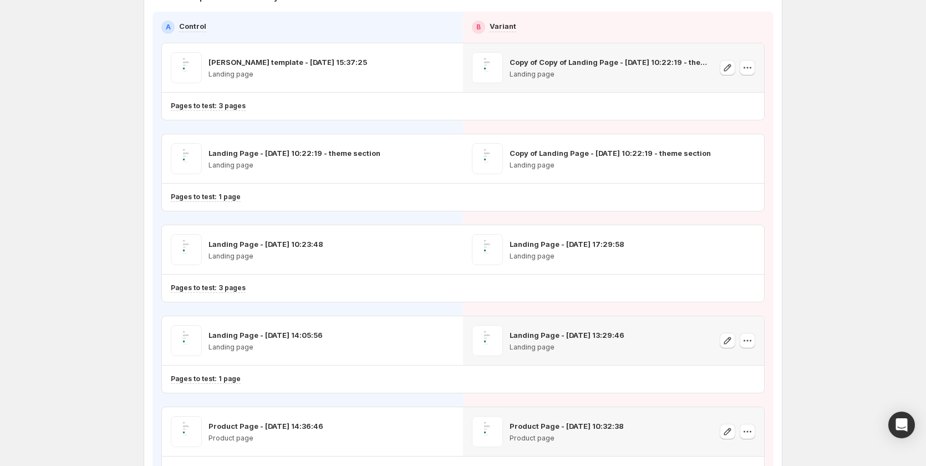
scroll to position [0, 0]
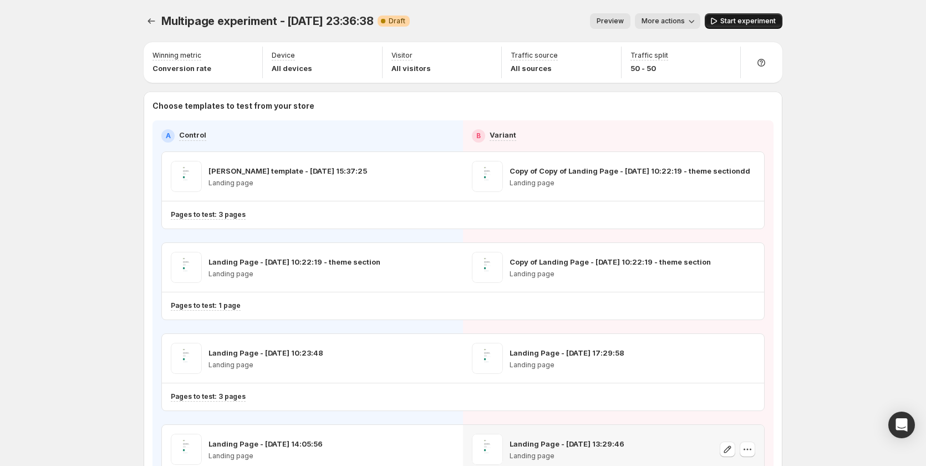
click at [731, 19] on span "Start experiment" at bounding box center [747, 21] width 55 height 9
click at [151, 17] on icon "Experiments" at bounding box center [151, 21] width 11 height 11
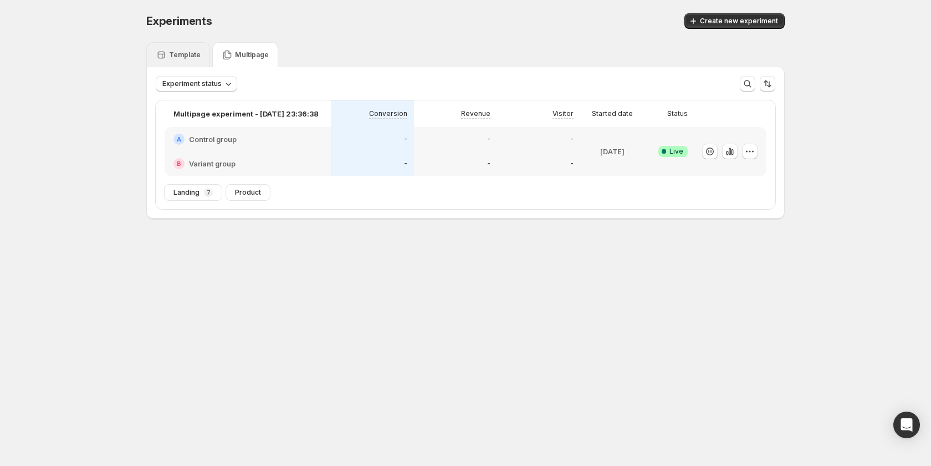
click at [159, 49] on icon at bounding box center [161, 54] width 11 height 11
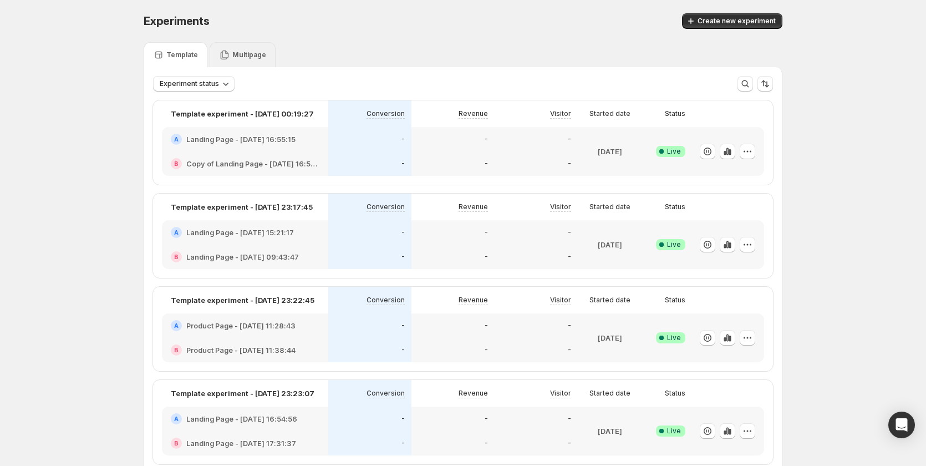
click at [236, 57] on p "Multipage" at bounding box center [249, 54] width 34 height 9
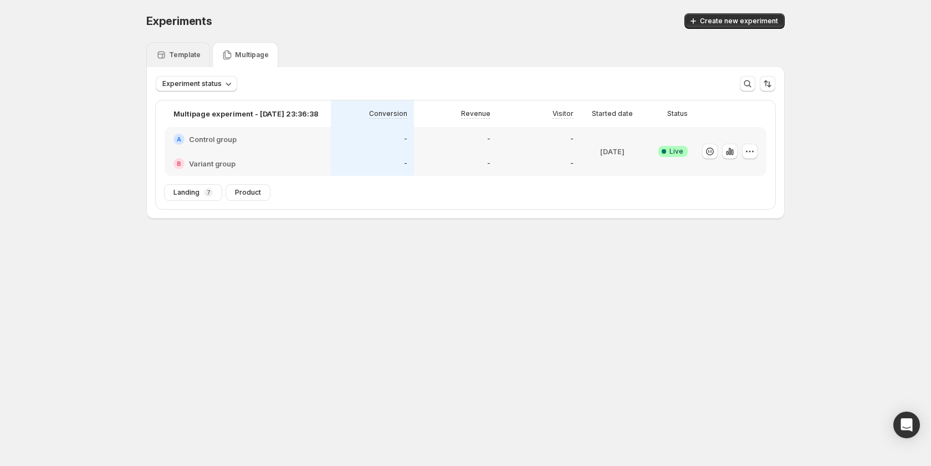
click at [192, 58] on p "Template" at bounding box center [185, 54] width 32 height 9
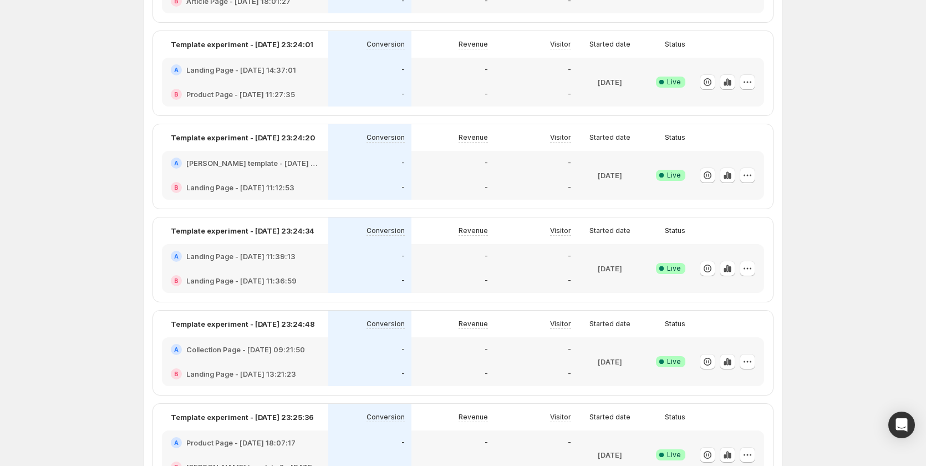
scroll to position [314, 0]
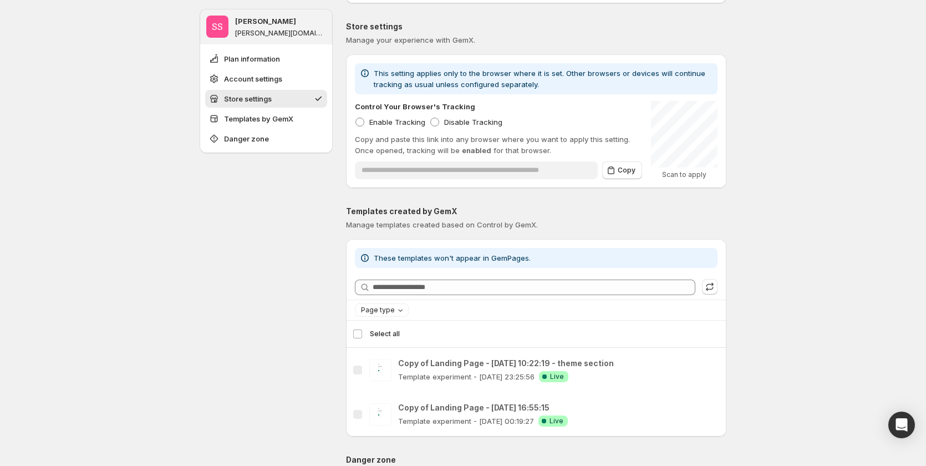
scroll to position [277, 0]
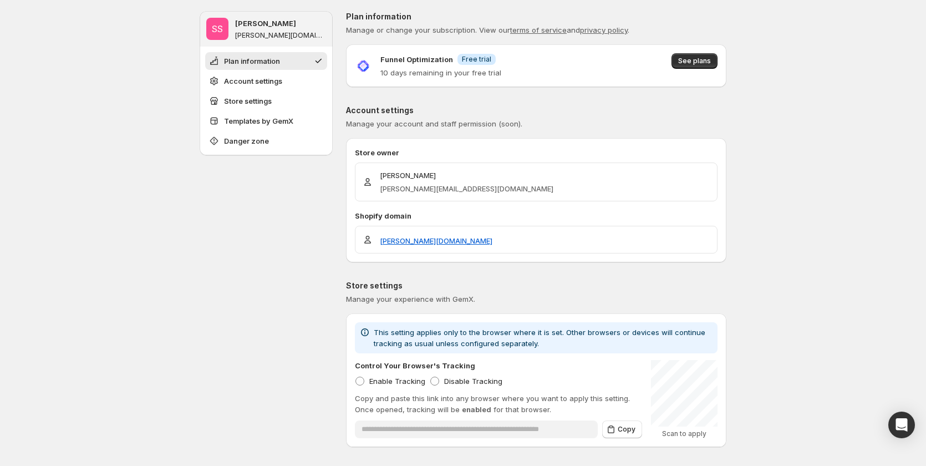
click at [384, 75] on p "10 days remaining in your free trial" at bounding box center [440, 72] width 121 height 11
click at [594, 101] on div "**********" at bounding box center [536, 416] width 380 height 811
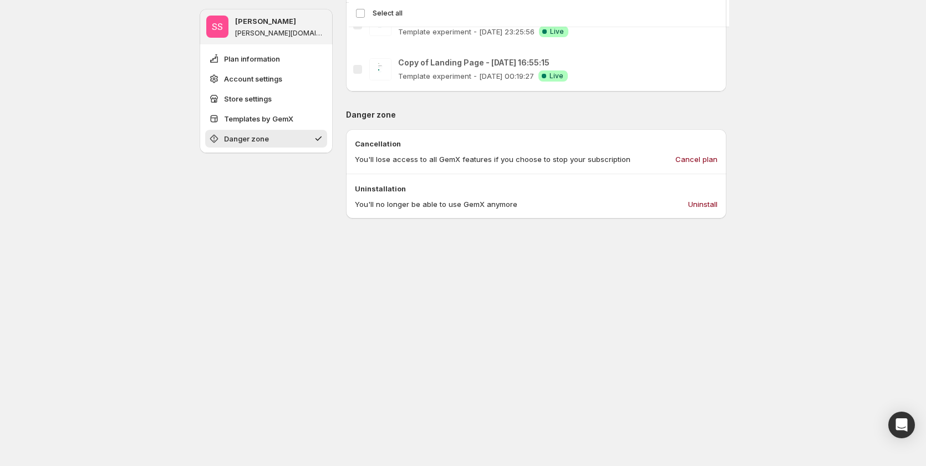
scroll to position [602, 0]
click at [695, 157] on span "Cancel plan" at bounding box center [696, 160] width 42 height 11
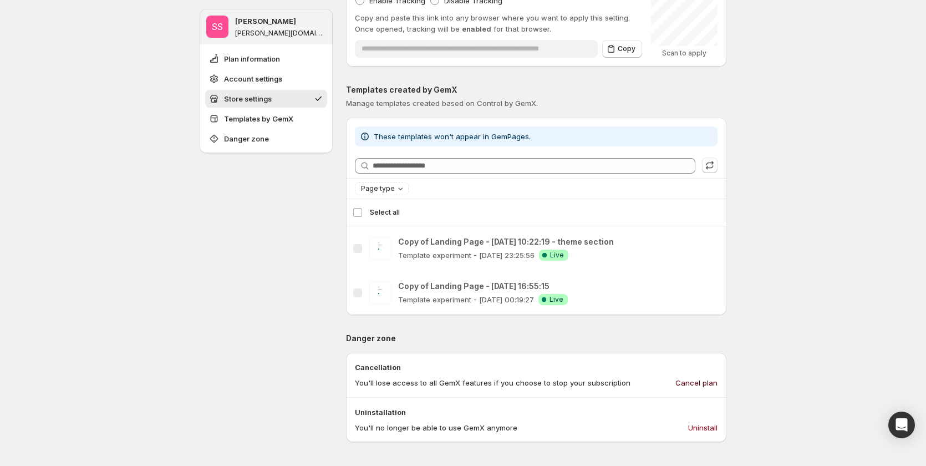
scroll to position [0, 0]
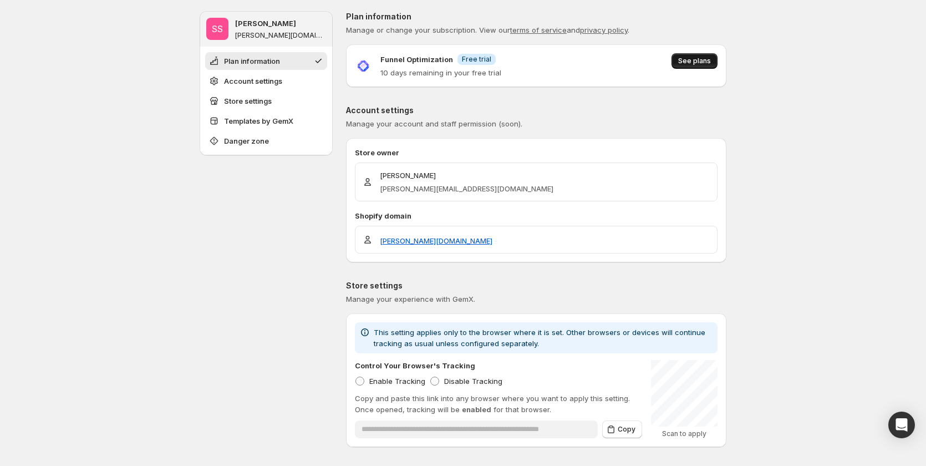
click at [684, 65] on span "See plans" at bounding box center [694, 61] width 33 height 9
click at [697, 64] on span "See plans" at bounding box center [694, 61] width 33 height 9
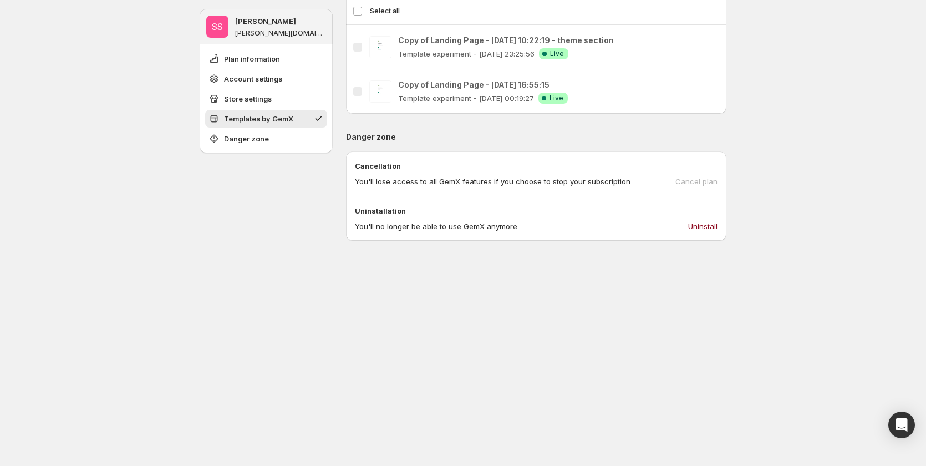
scroll to position [610, 0]
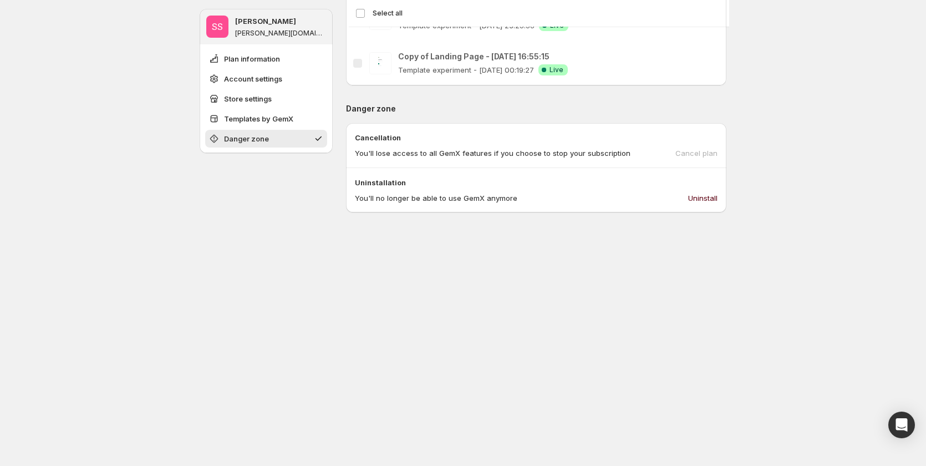
click at [712, 197] on span "Uninstall" at bounding box center [702, 197] width 29 height 11
click at [692, 196] on span "Uninstall" at bounding box center [702, 197] width 29 height 11
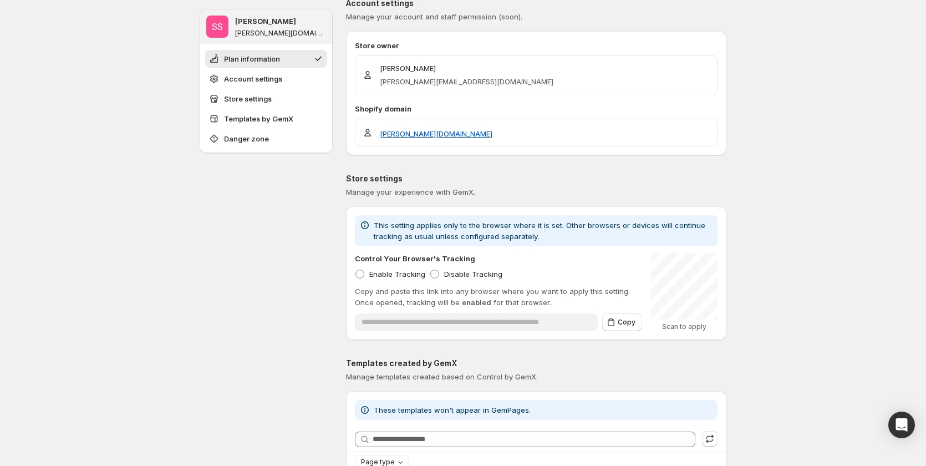
scroll to position [0, 0]
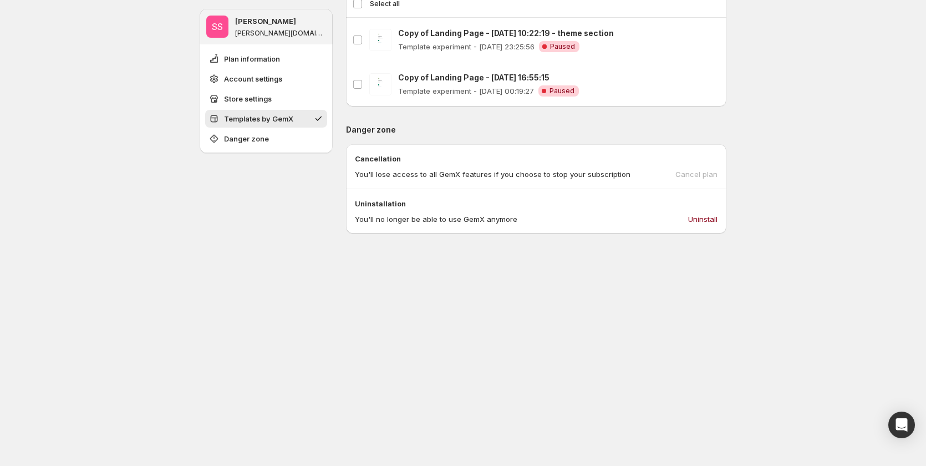
scroll to position [491, 0]
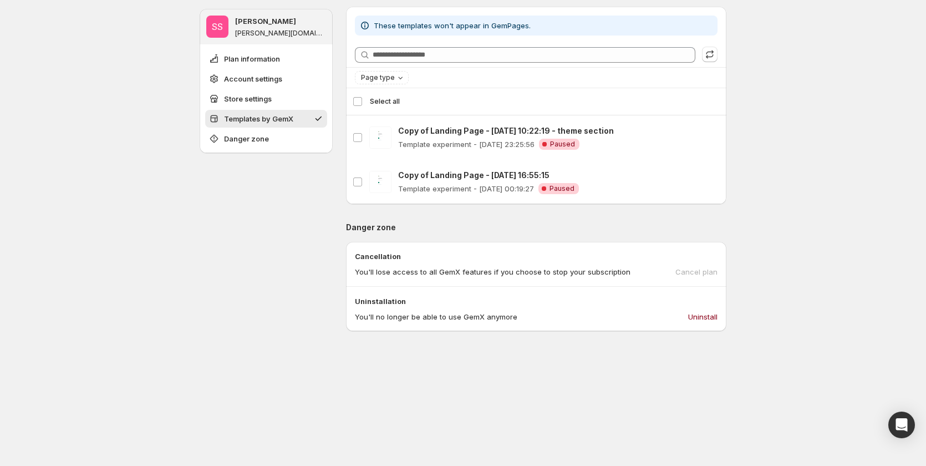
scroll to position [162, 0]
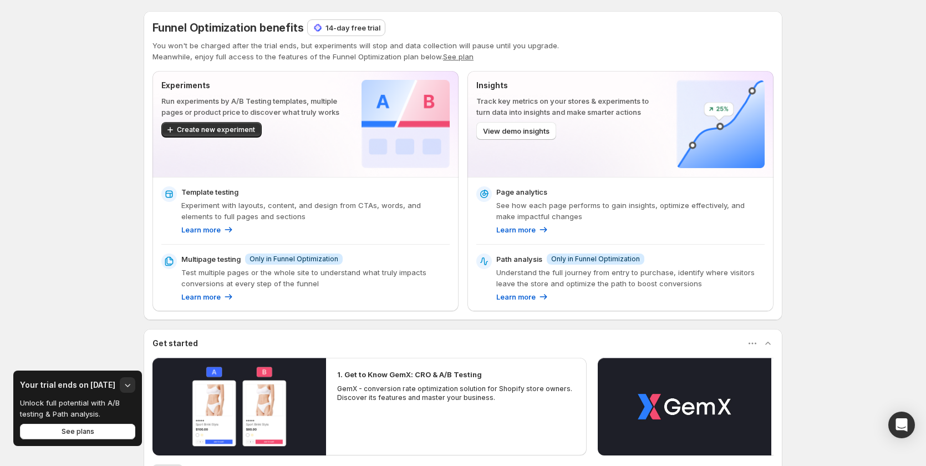
click at [339, 23] on p "14-day free trial" at bounding box center [352, 27] width 55 height 11
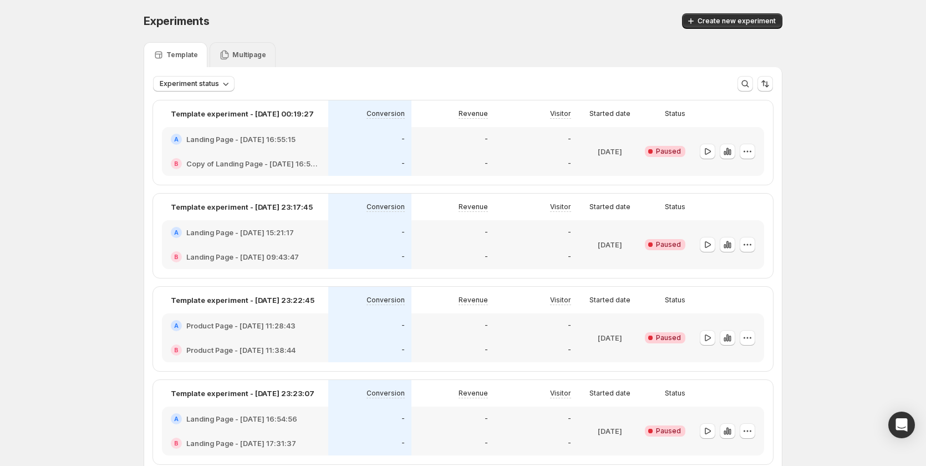
click at [232, 57] on div "Multipage" at bounding box center [242, 54] width 47 height 11
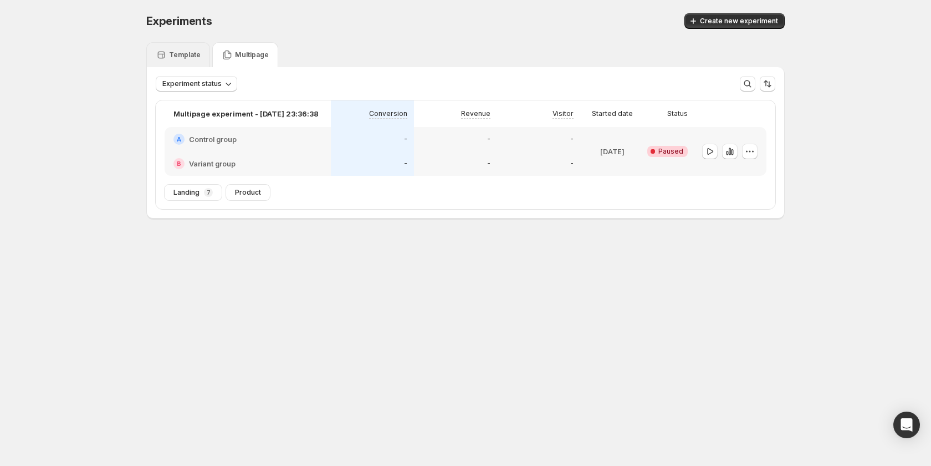
click at [196, 55] on p "Template" at bounding box center [185, 54] width 32 height 9
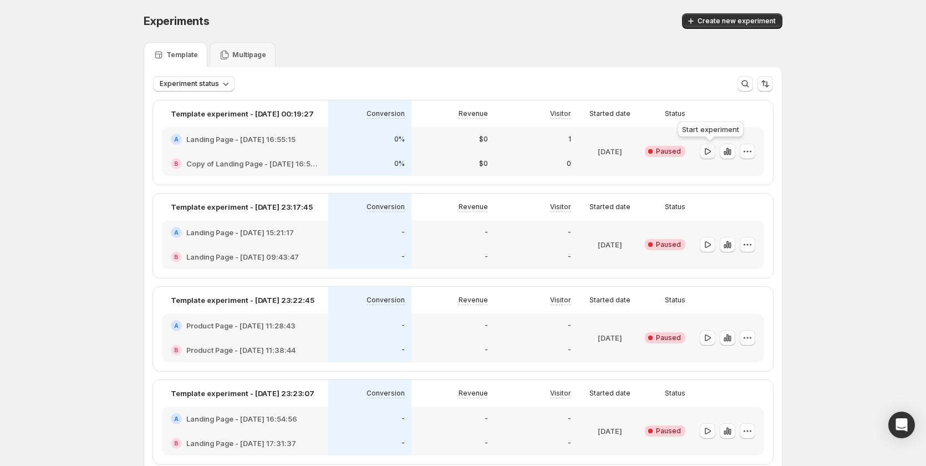
click at [709, 153] on icon "button" at bounding box center [707, 151] width 11 height 11
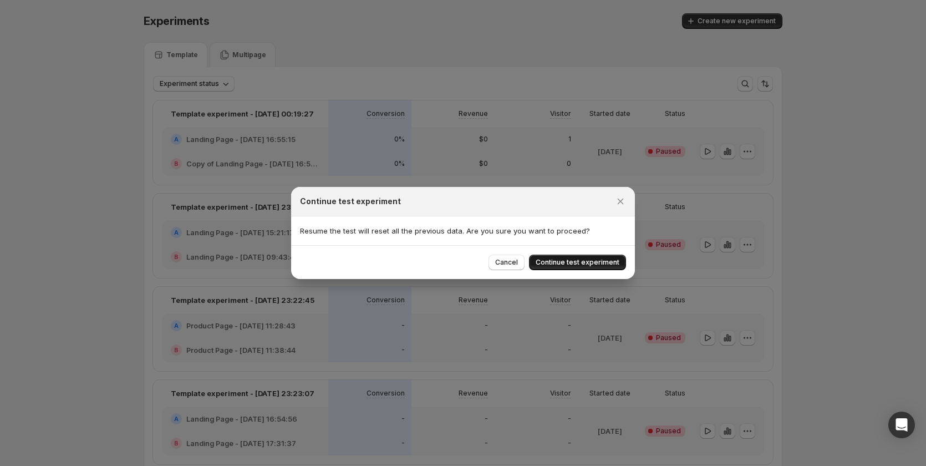
click at [585, 260] on span "Continue test experiment" at bounding box center [577, 262] width 84 height 9
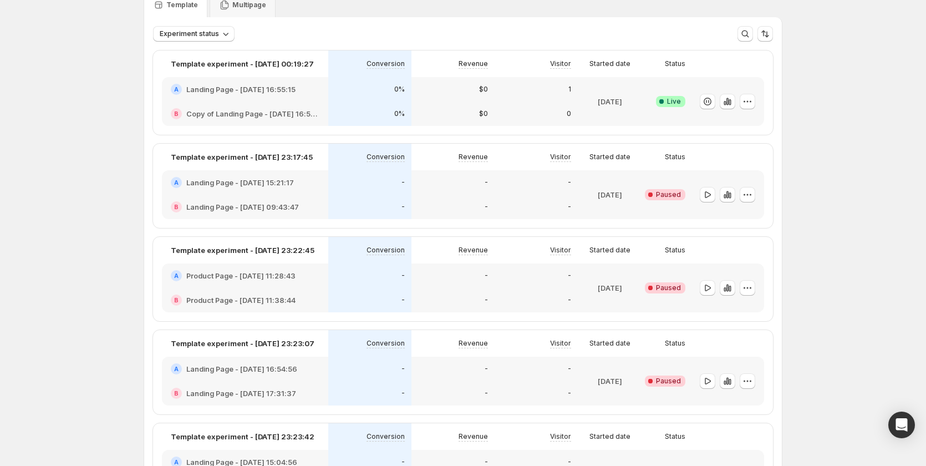
scroll to position [111, 0]
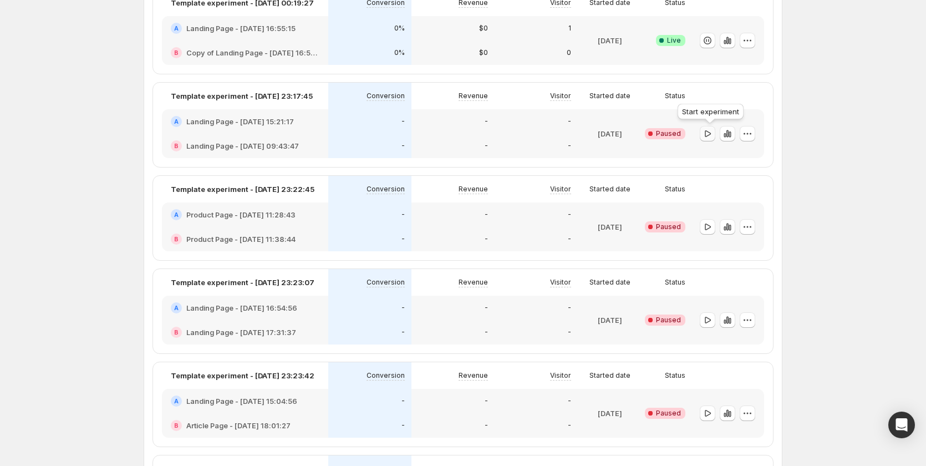
click at [711, 132] on icon "button" at bounding box center [707, 133] width 11 height 11
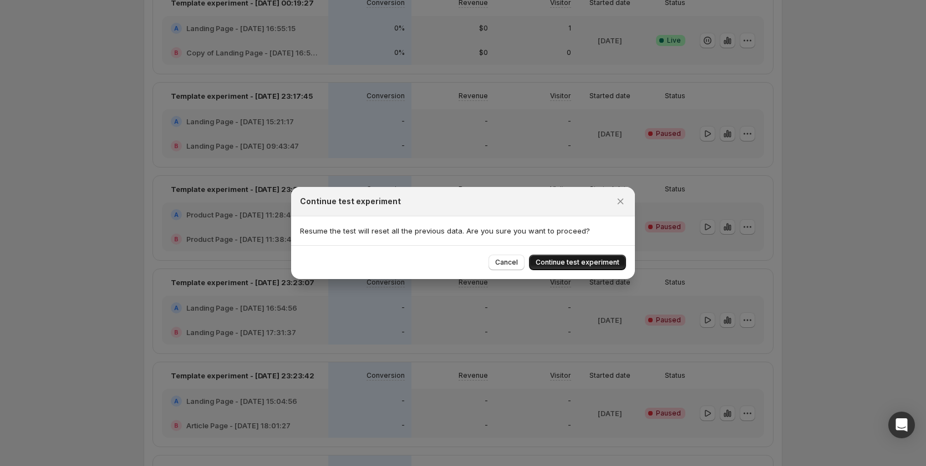
click at [584, 266] on span "Continue test experiment" at bounding box center [577, 262] width 84 height 9
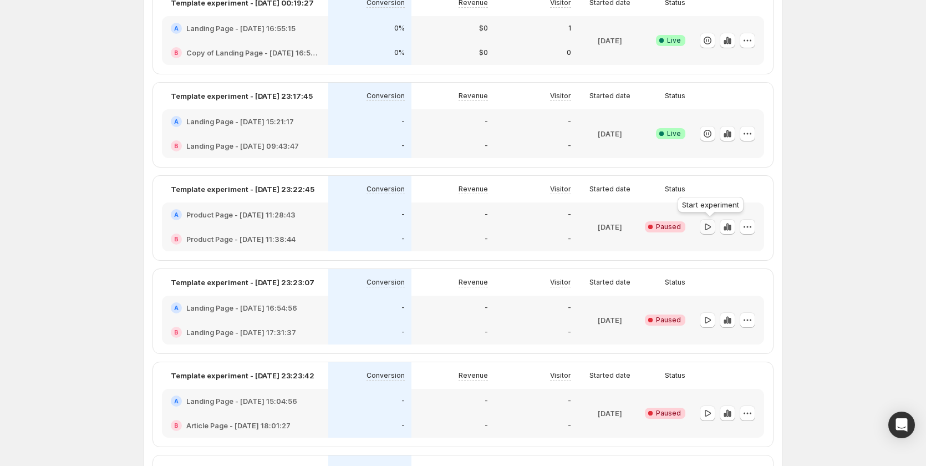
click at [710, 223] on icon "button" at bounding box center [707, 226] width 11 height 11
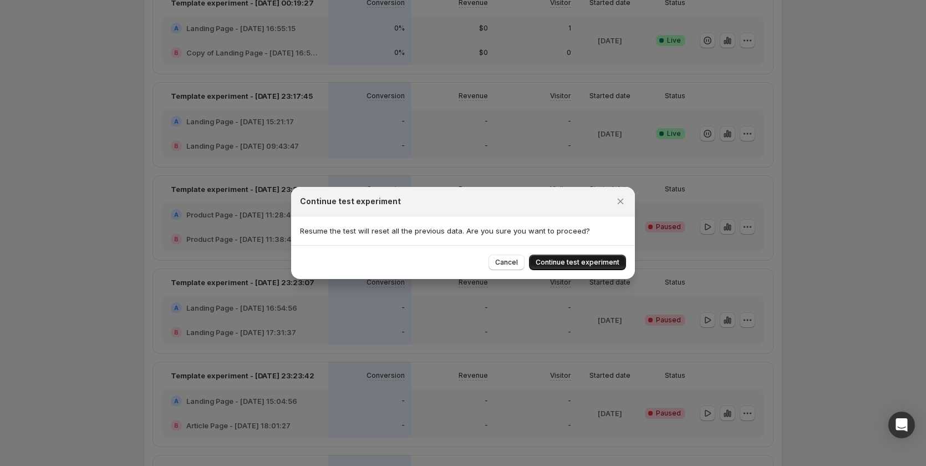
click at [580, 261] on span "Continue test experiment" at bounding box center [577, 262] width 84 height 9
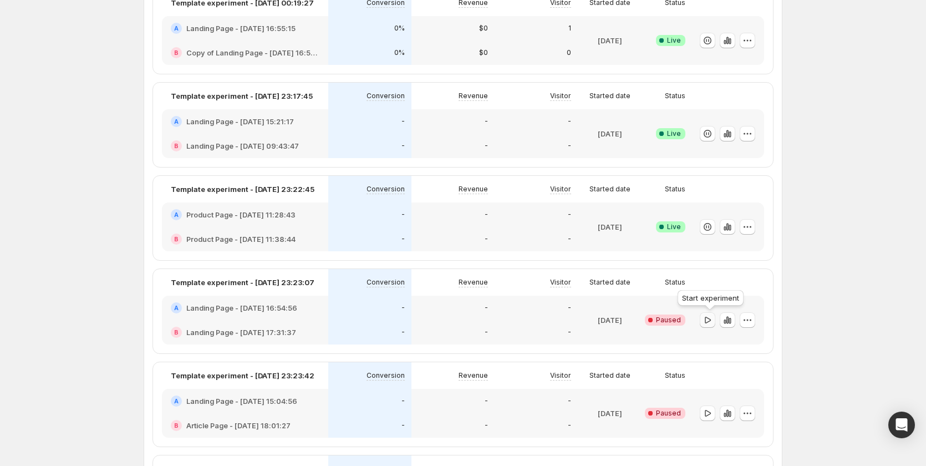
click at [713, 319] on icon "button" at bounding box center [707, 319] width 11 height 11
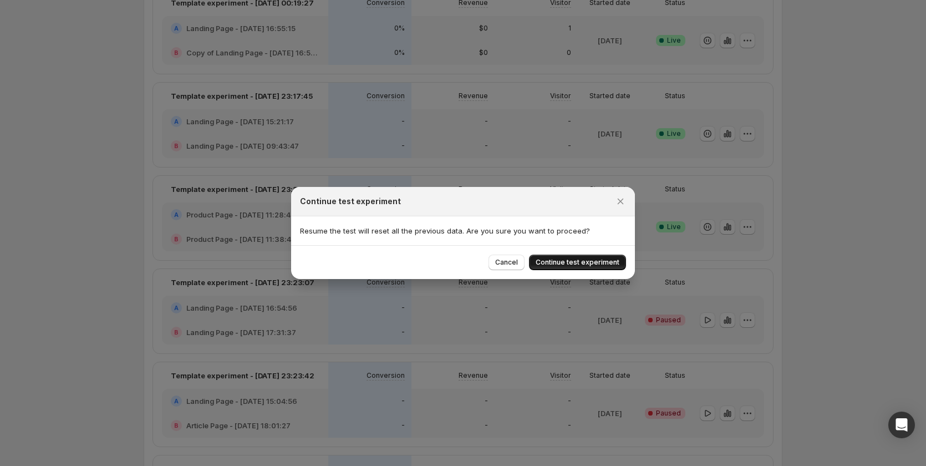
click at [575, 260] on span "Continue test experiment" at bounding box center [577, 262] width 84 height 9
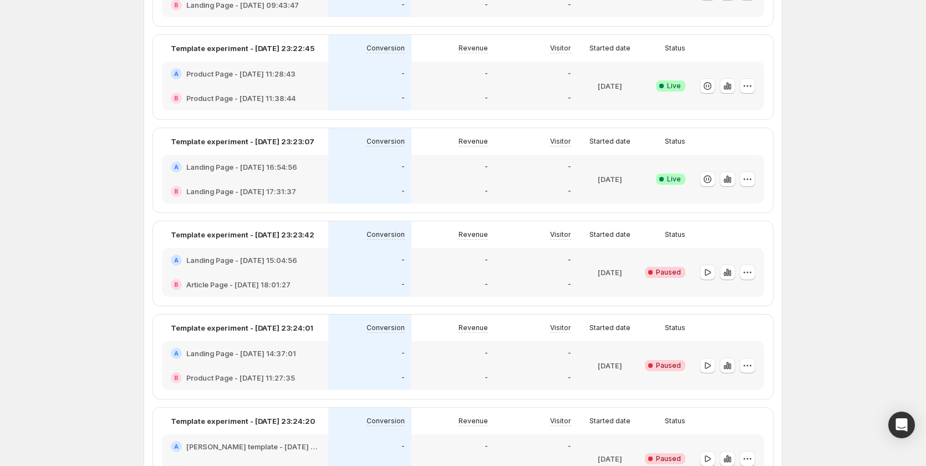
scroll to position [277, 0]
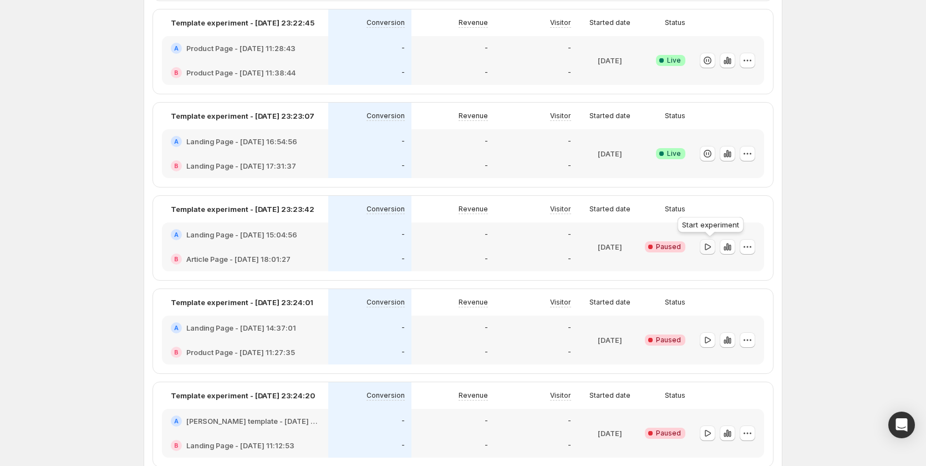
click at [713, 242] on icon "button" at bounding box center [707, 246] width 11 height 11
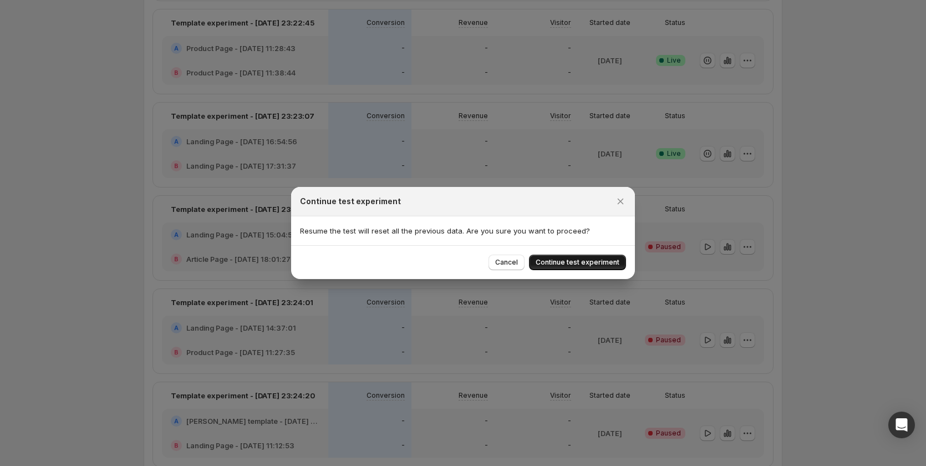
click at [606, 262] on span "Continue test experiment" at bounding box center [577, 262] width 84 height 9
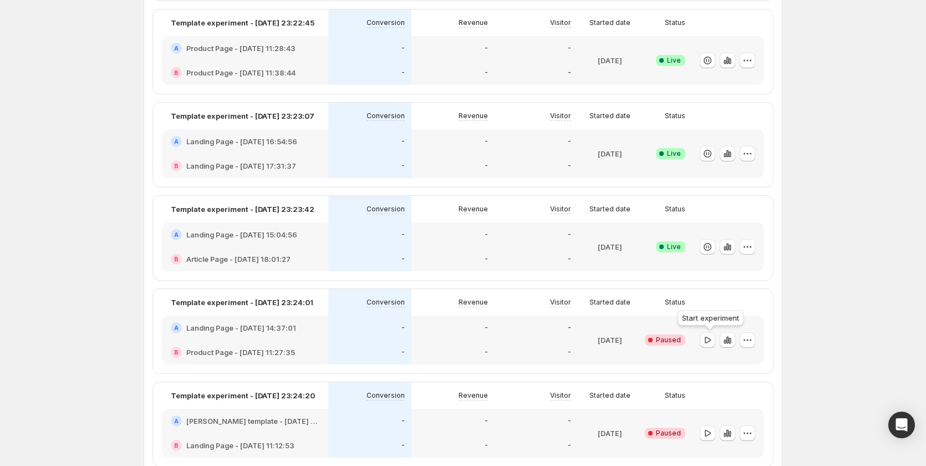
click at [712, 336] on icon "button" at bounding box center [707, 339] width 11 height 11
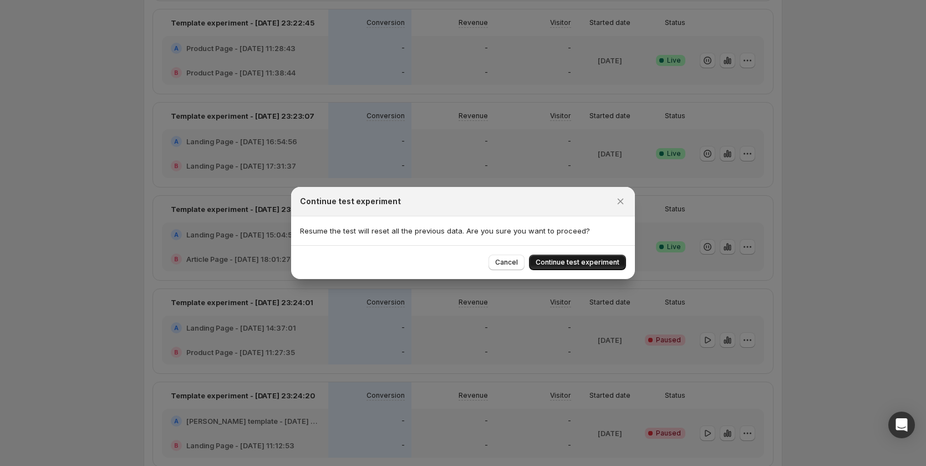
click at [588, 259] on span "Continue test experiment" at bounding box center [577, 262] width 84 height 9
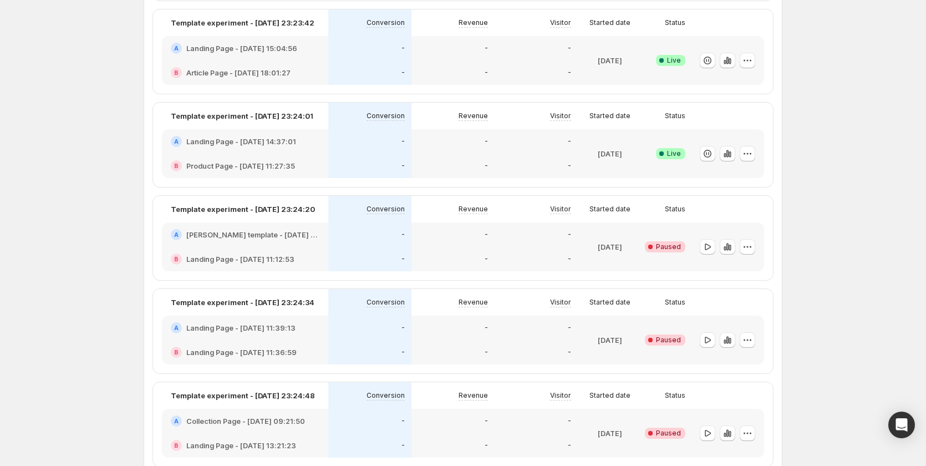
scroll to position [554, 0]
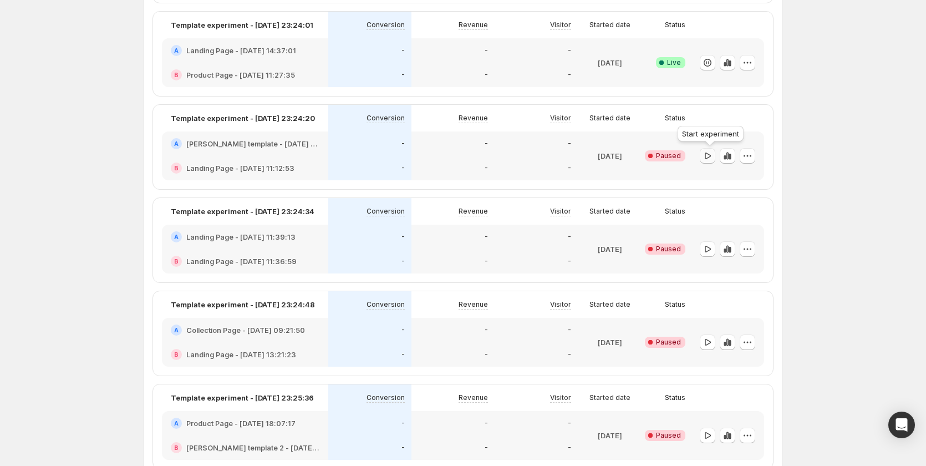
click at [707, 159] on icon "button" at bounding box center [707, 155] width 11 height 11
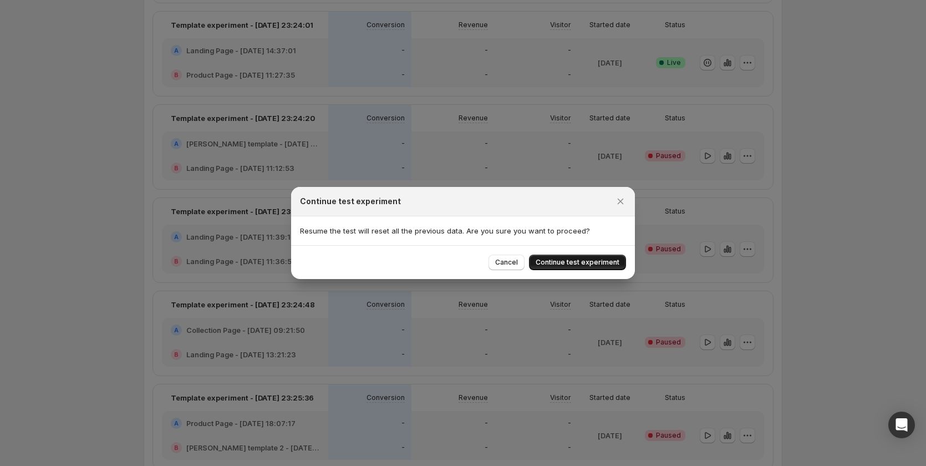
click at [598, 261] on span "Continue test experiment" at bounding box center [577, 262] width 84 height 9
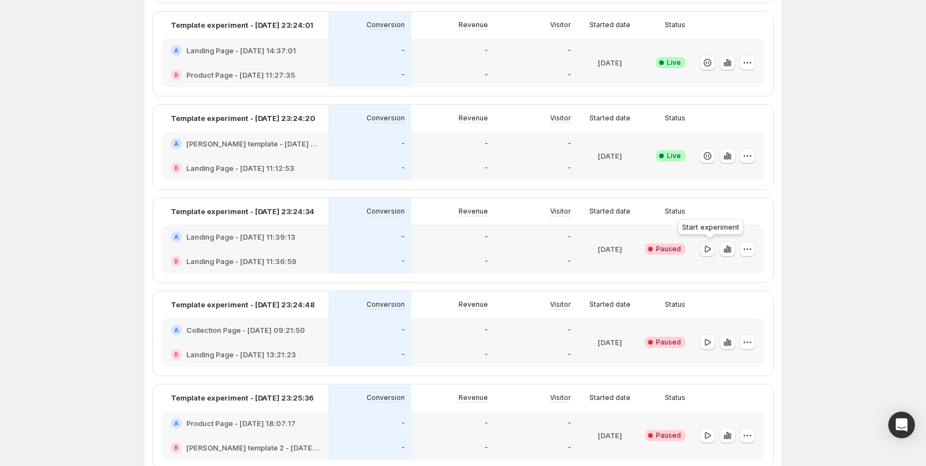
click at [710, 247] on icon "button" at bounding box center [707, 248] width 11 height 11
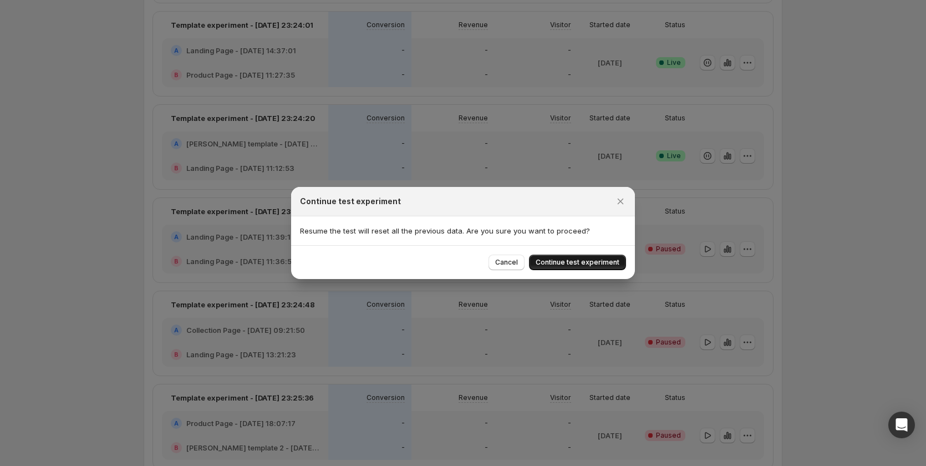
click at [585, 257] on button "Continue test experiment" at bounding box center [577, 262] width 97 height 16
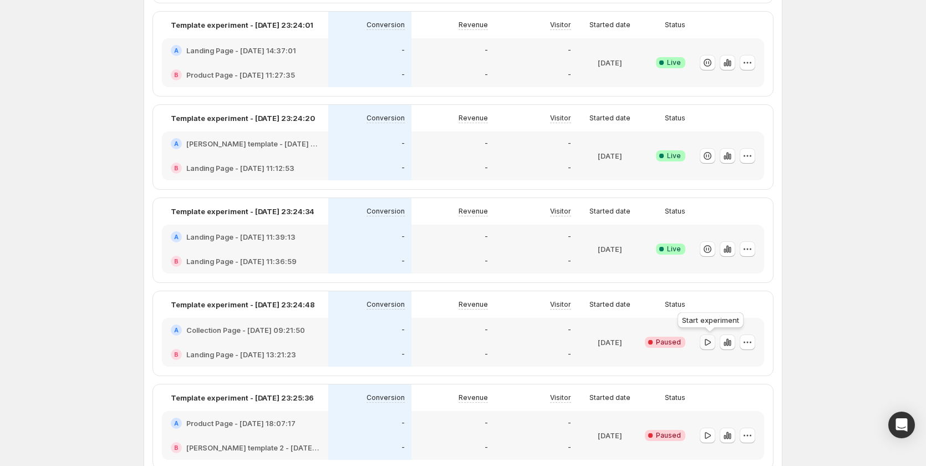
click at [713, 340] on icon "button" at bounding box center [707, 341] width 11 height 11
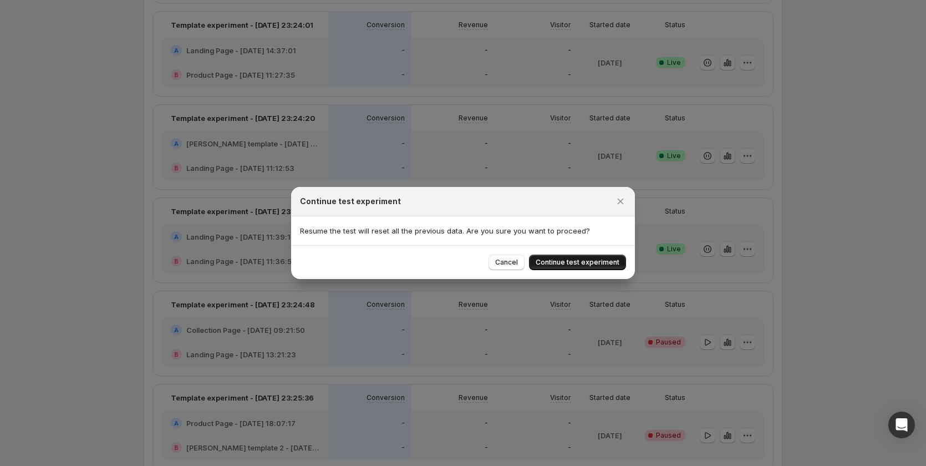
click at [584, 261] on span "Continue test experiment" at bounding box center [577, 262] width 84 height 9
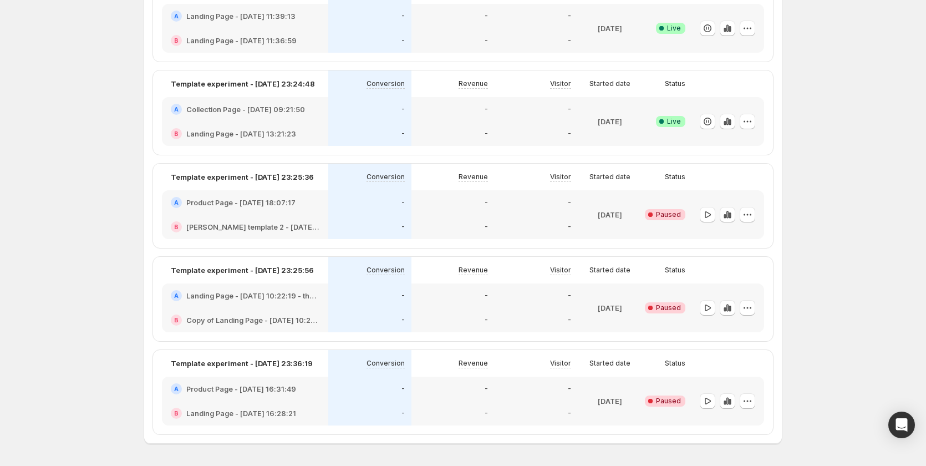
scroll to position [776, 0]
click at [708, 208] on icon "button" at bounding box center [707, 213] width 11 height 11
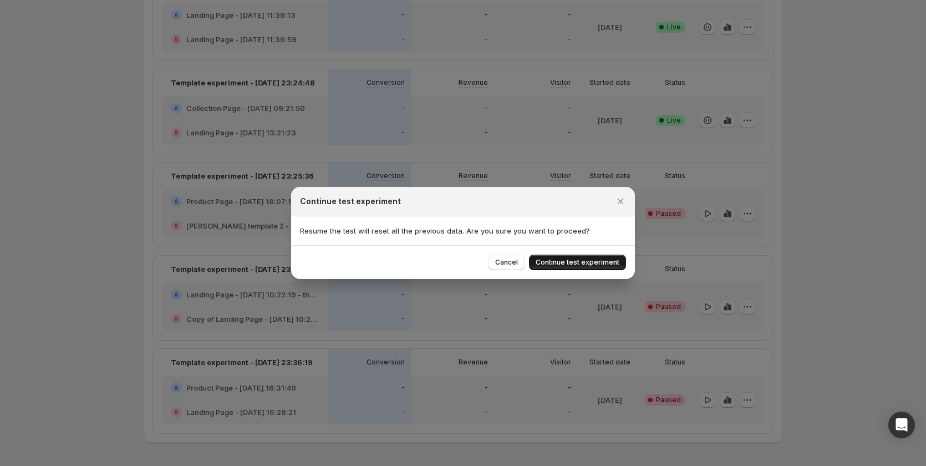
click at [565, 264] on span "Continue test experiment" at bounding box center [577, 262] width 84 height 9
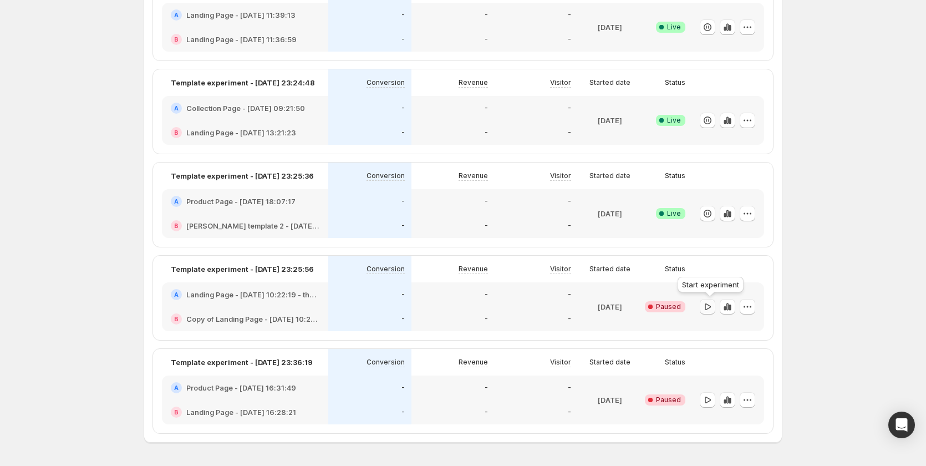
click at [708, 308] on icon "button" at bounding box center [708, 306] width 6 height 7
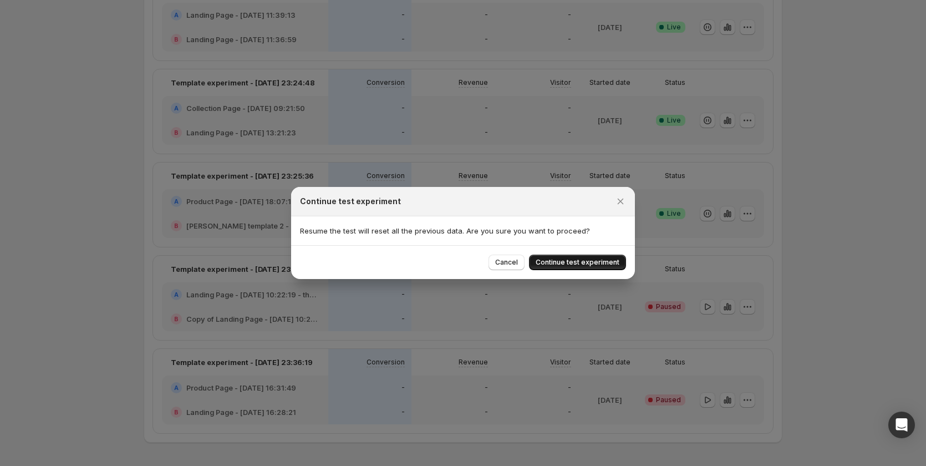
click at [570, 257] on button "Continue test experiment" at bounding box center [577, 262] width 97 height 16
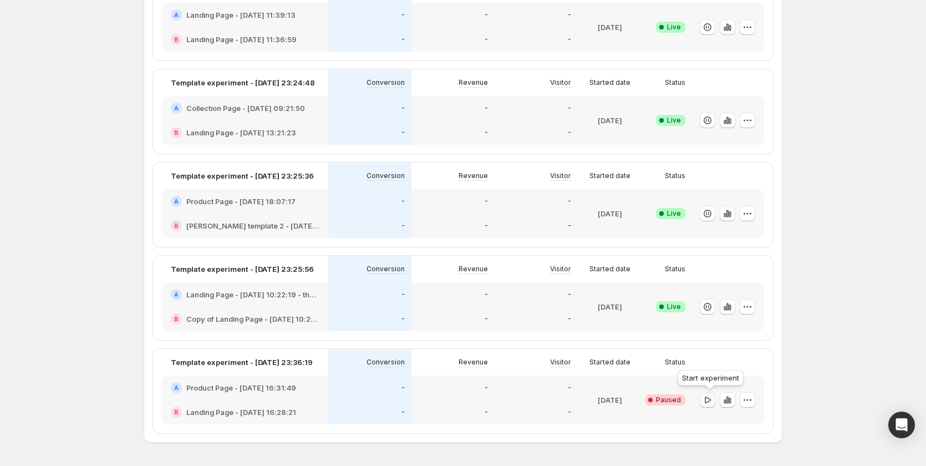
click at [703, 398] on button "button" at bounding box center [708, 400] width 16 height 16
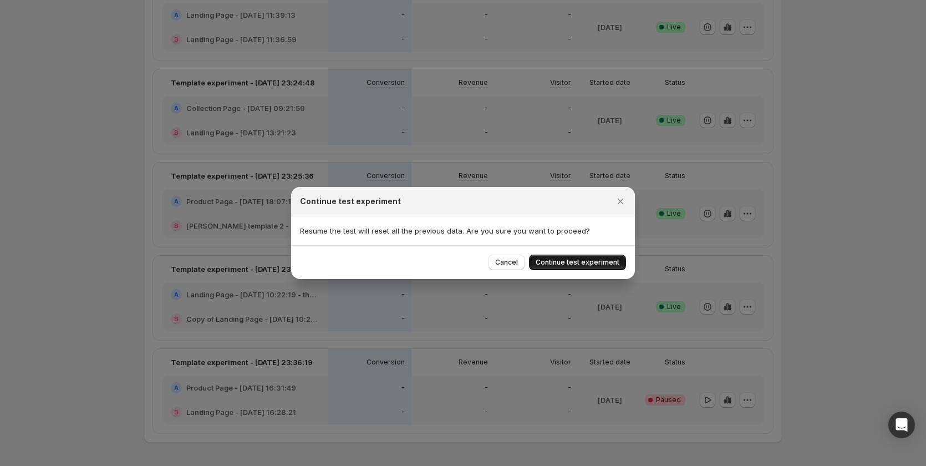
click at [600, 263] on span "Continue test experiment" at bounding box center [577, 262] width 84 height 9
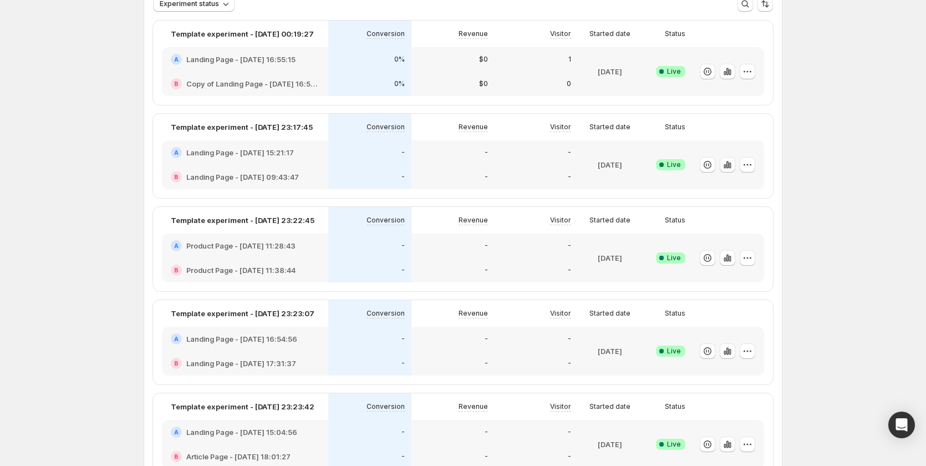
scroll to position [0, 0]
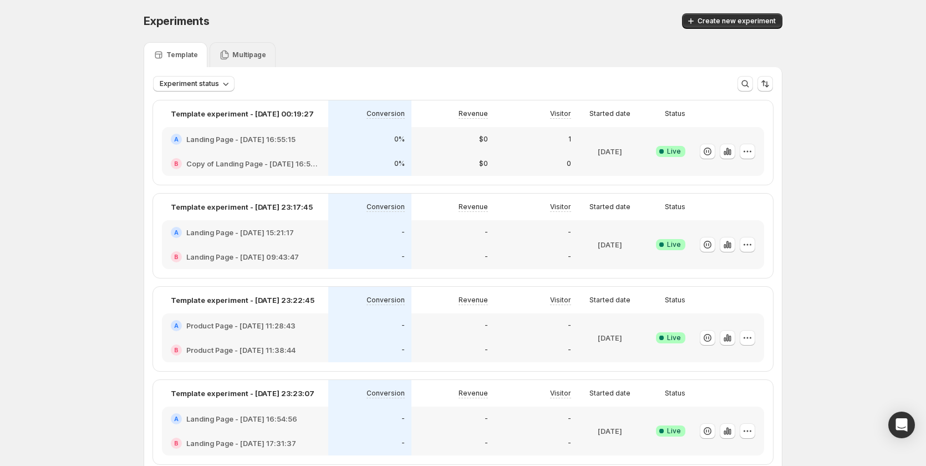
click at [232, 56] on div "Multipage" at bounding box center [242, 54] width 47 height 11
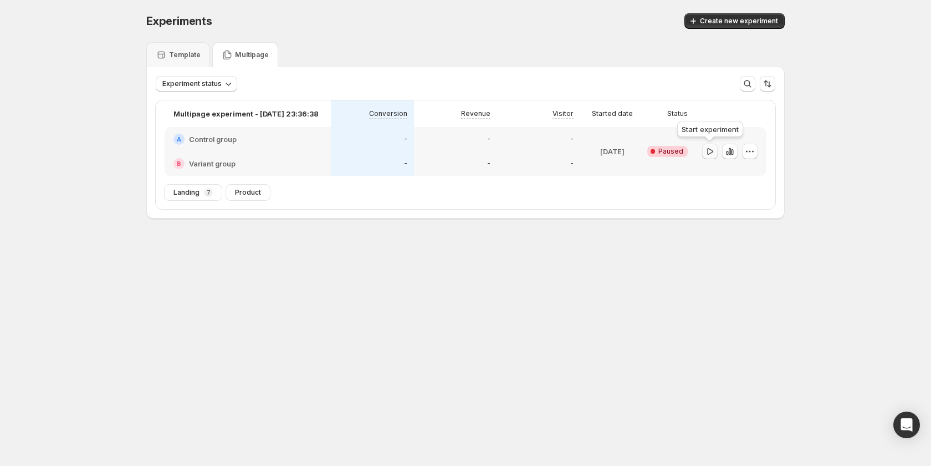
click at [705, 149] on icon "button" at bounding box center [710, 151] width 11 height 11
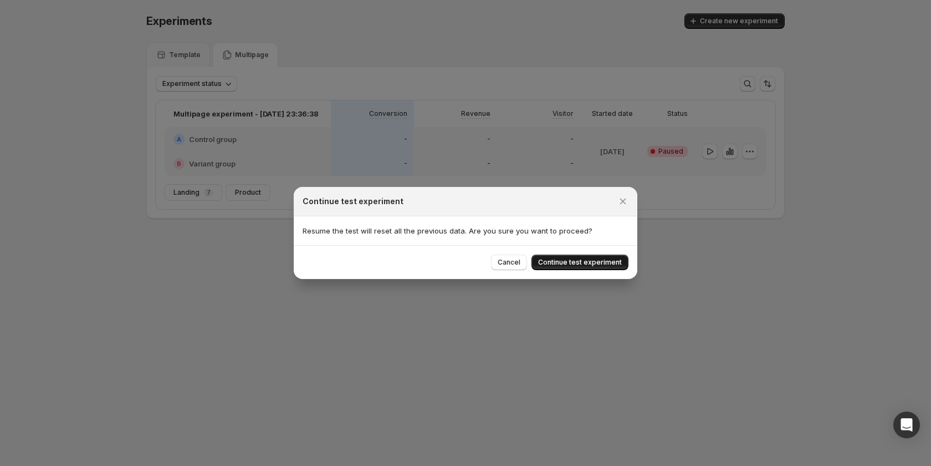
click at [604, 262] on span "Continue test experiment" at bounding box center [580, 262] width 84 height 9
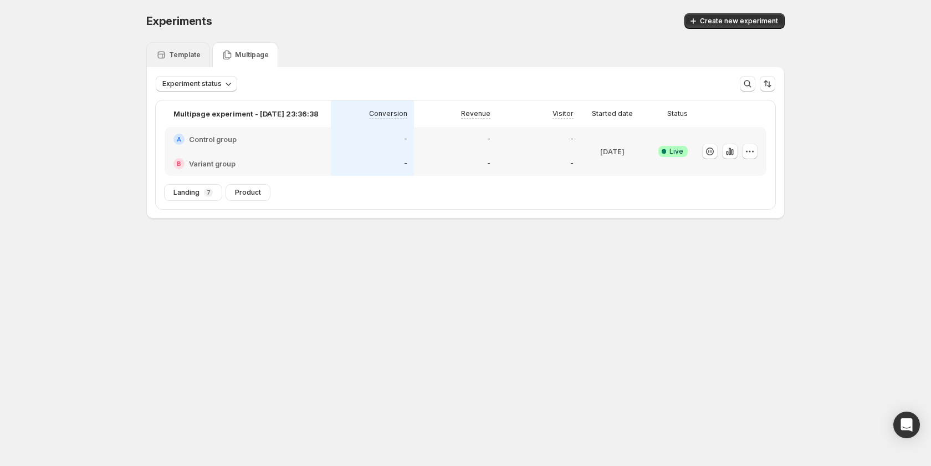
click at [185, 63] on div "Template" at bounding box center [178, 54] width 64 height 25
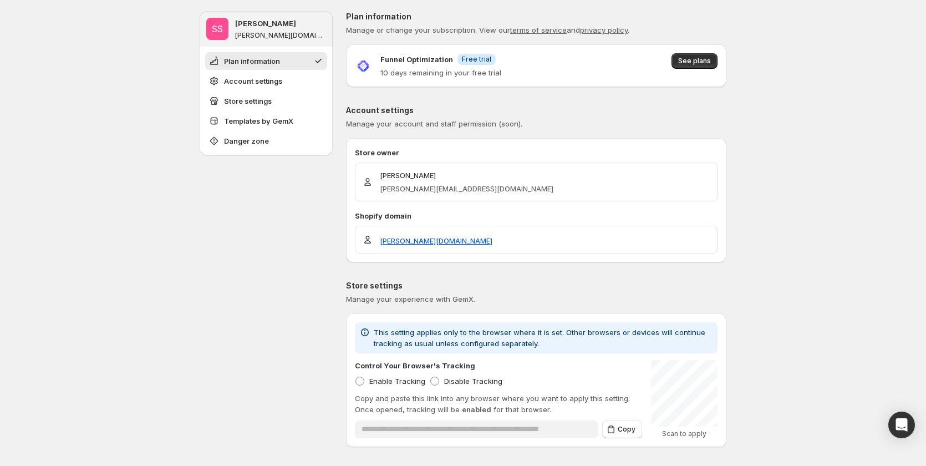
click at [690, 52] on div "Funnel Optimization Info Free trial 10 days remaining in your free trial See pl…" at bounding box center [536, 65] width 380 height 43
click at [690, 59] on span "See plans" at bounding box center [694, 61] width 33 height 9
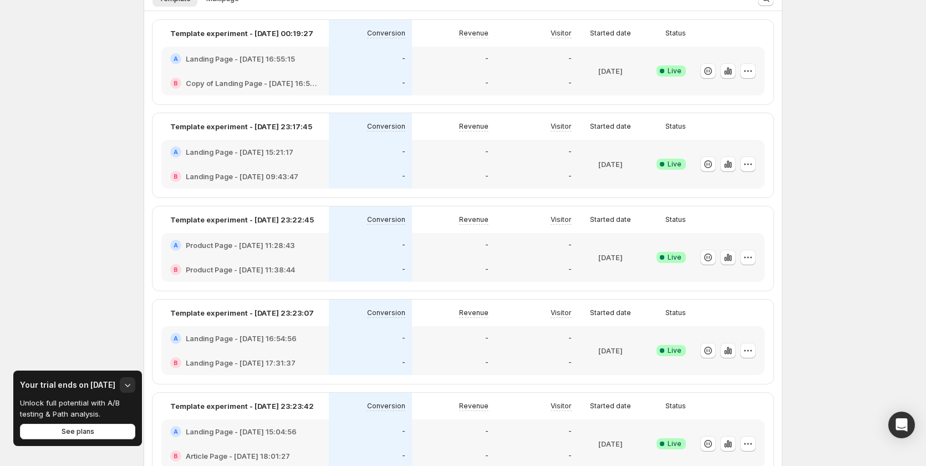
scroll to position [274, 0]
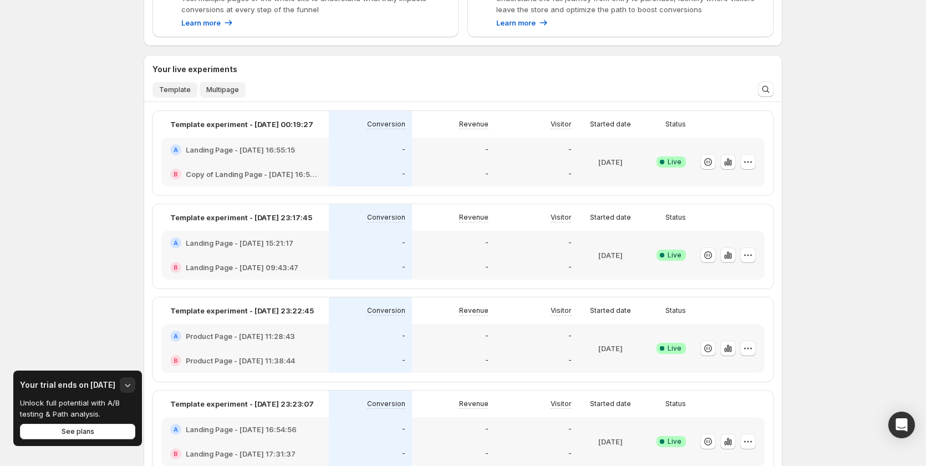
click at [207, 85] on button "Multipage" at bounding box center [223, 90] width 46 height 16
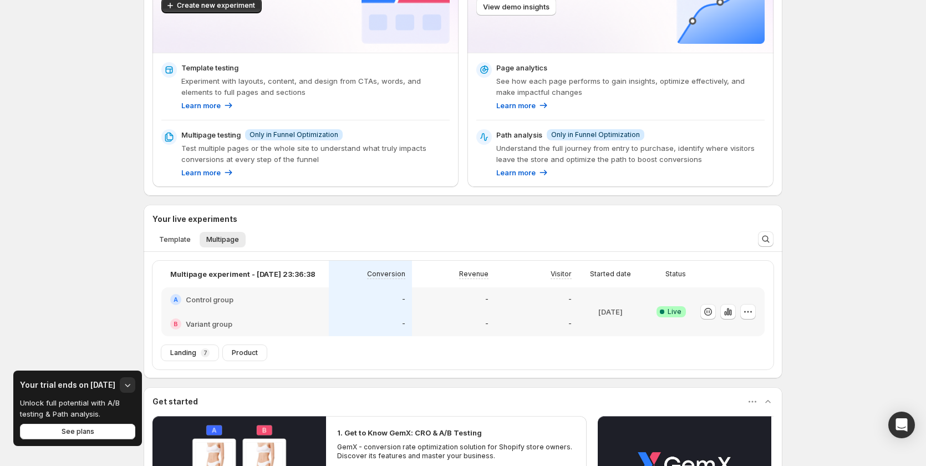
scroll to position [222, 0]
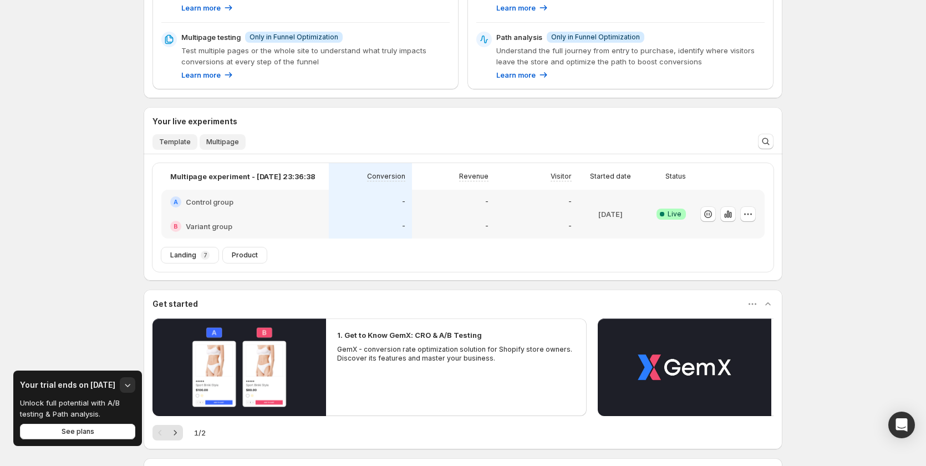
click at [185, 141] on span "Template" at bounding box center [175, 141] width 32 height 9
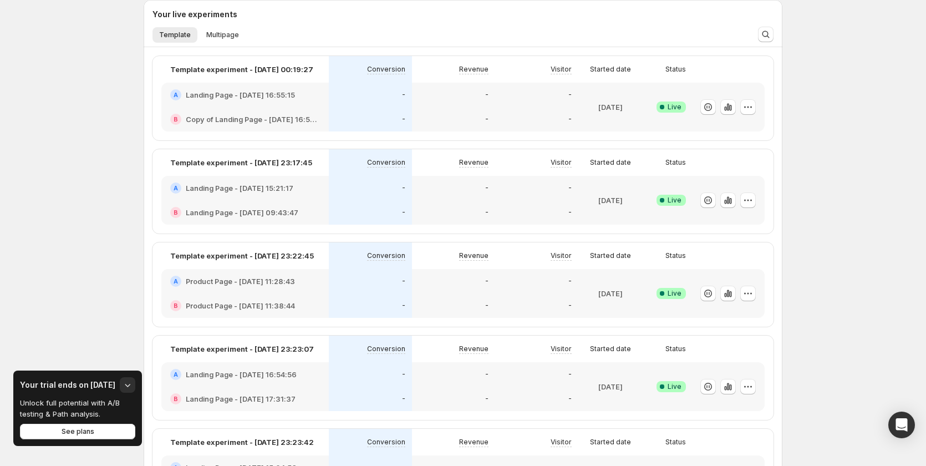
scroll to position [0, 0]
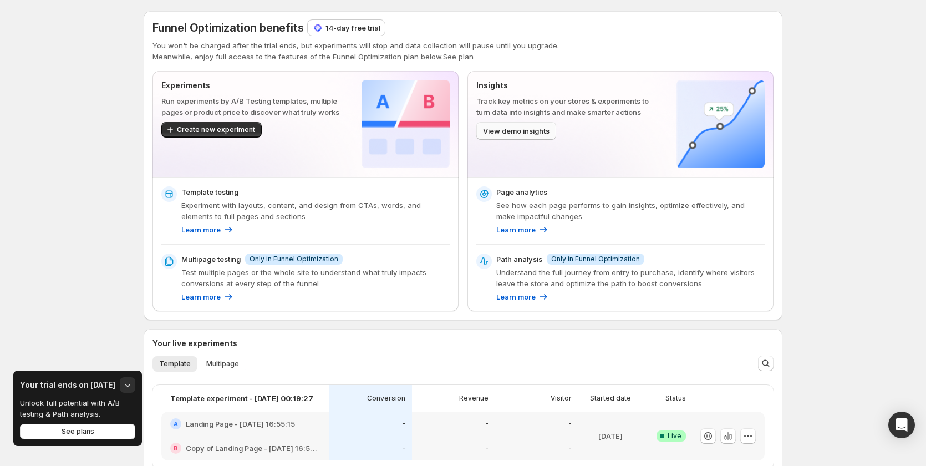
click at [542, 125] on button "View demo insights" at bounding box center [516, 131] width 80 height 18
